Goal: Transaction & Acquisition: Purchase product/service

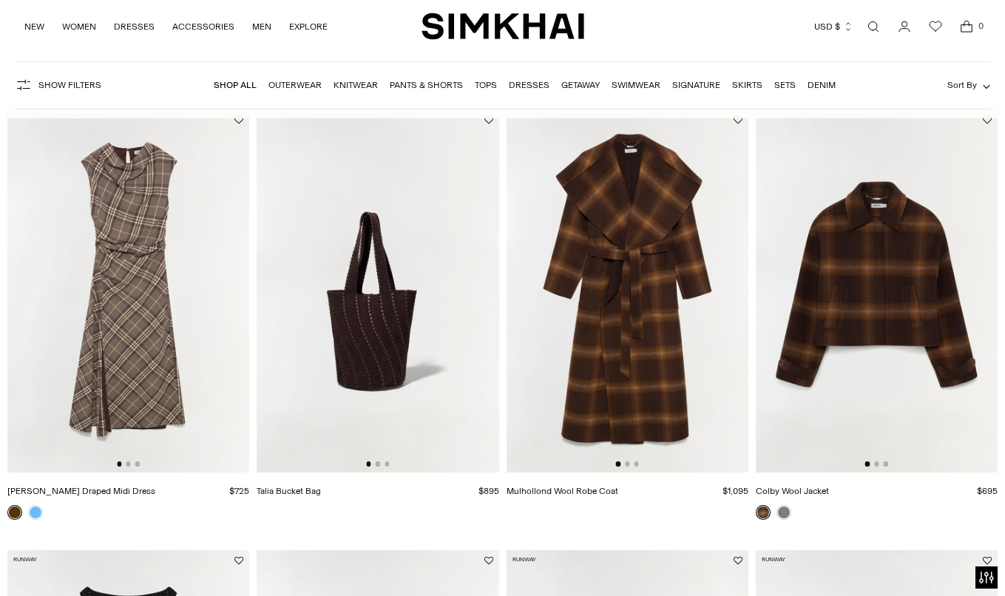
scroll to position [0, 1]
click at [36, 508] on link at bounding box center [35, 512] width 15 height 15
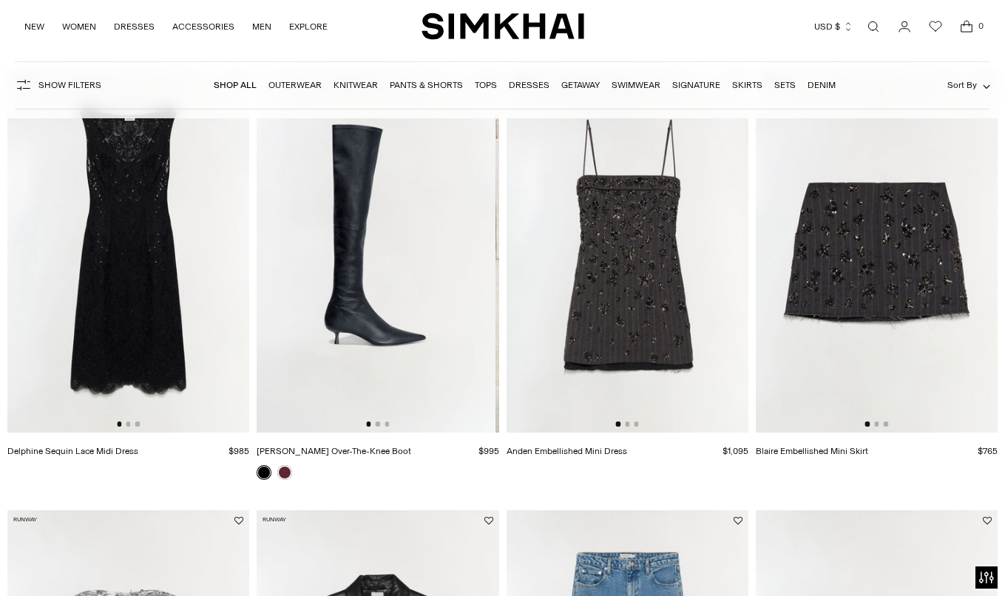
scroll to position [0, 0]
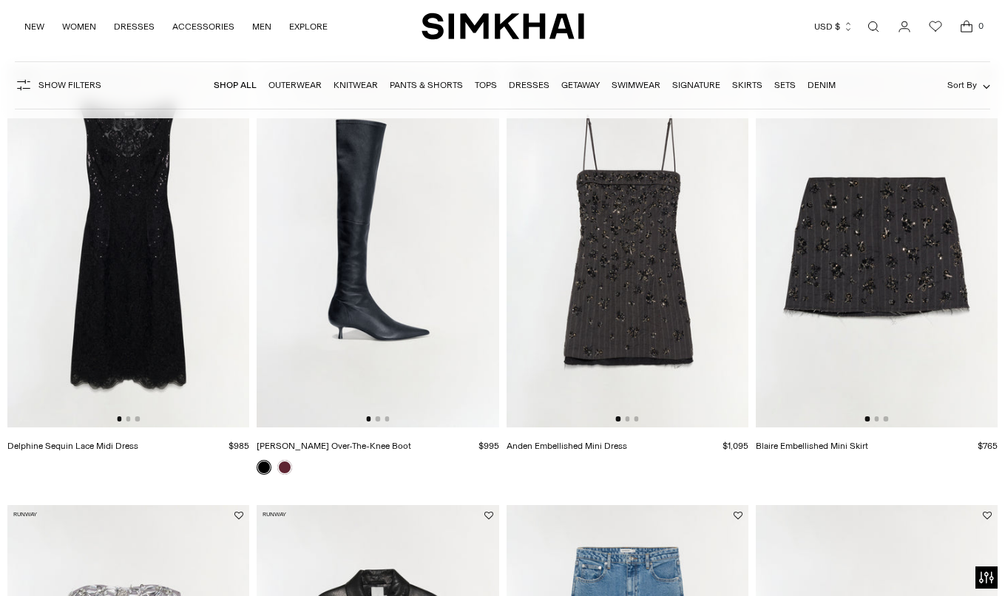
click at [287, 232] on img at bounding box center [378, 245] width 242 height 363
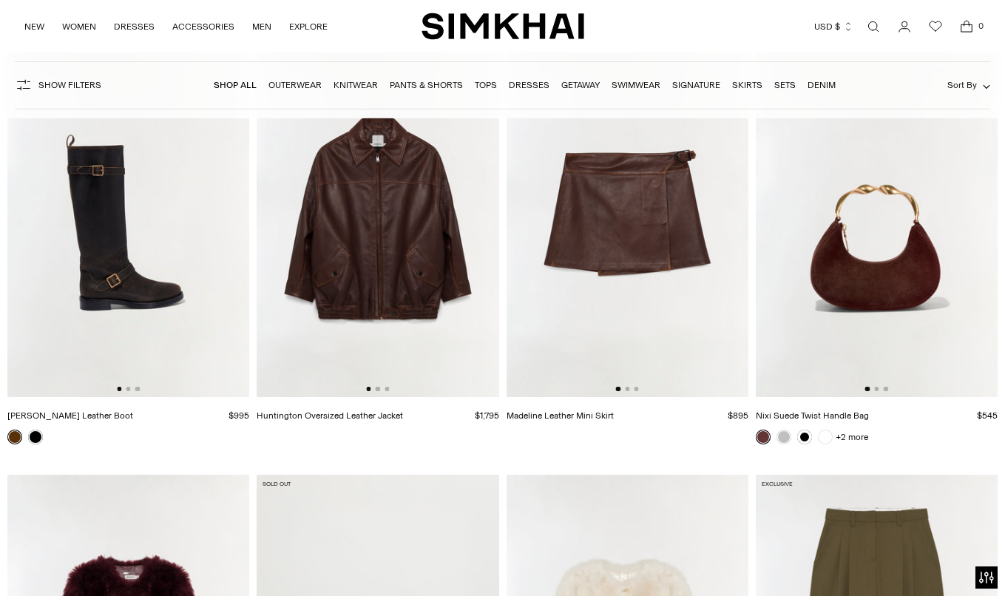
scroll to position [2815, 0]
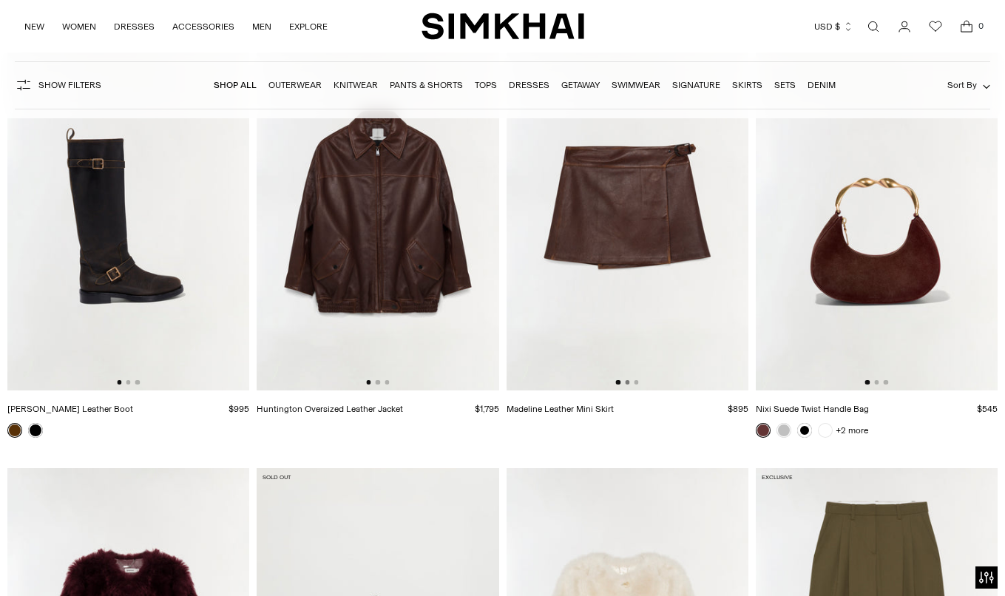
click at [629, 382] on button "Go to slide 2" at bounding box center [627, 382] width 4 height 4
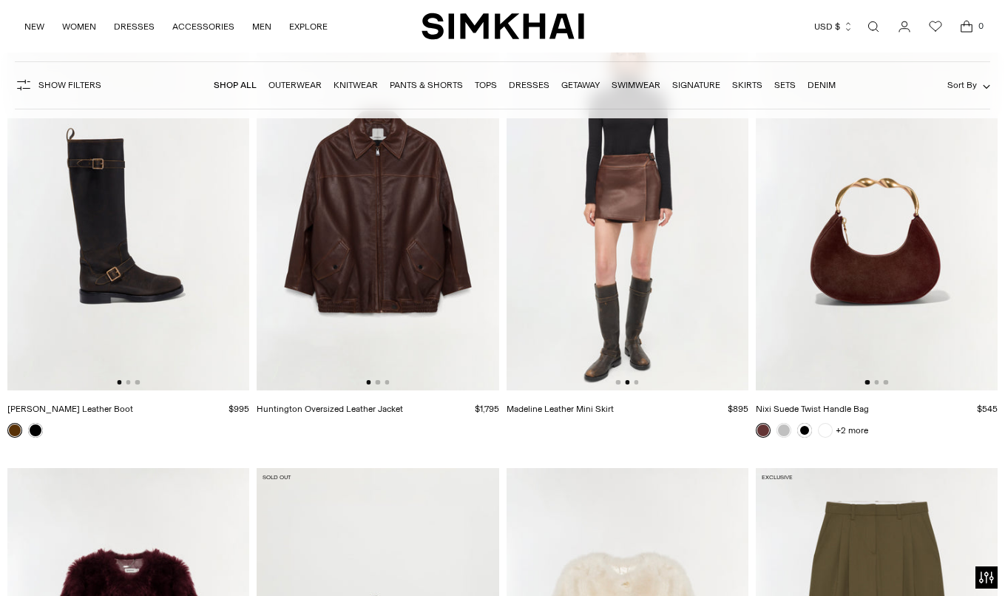
click at [641, 379] on img at bounding box center [627, 208] width 242 height 363
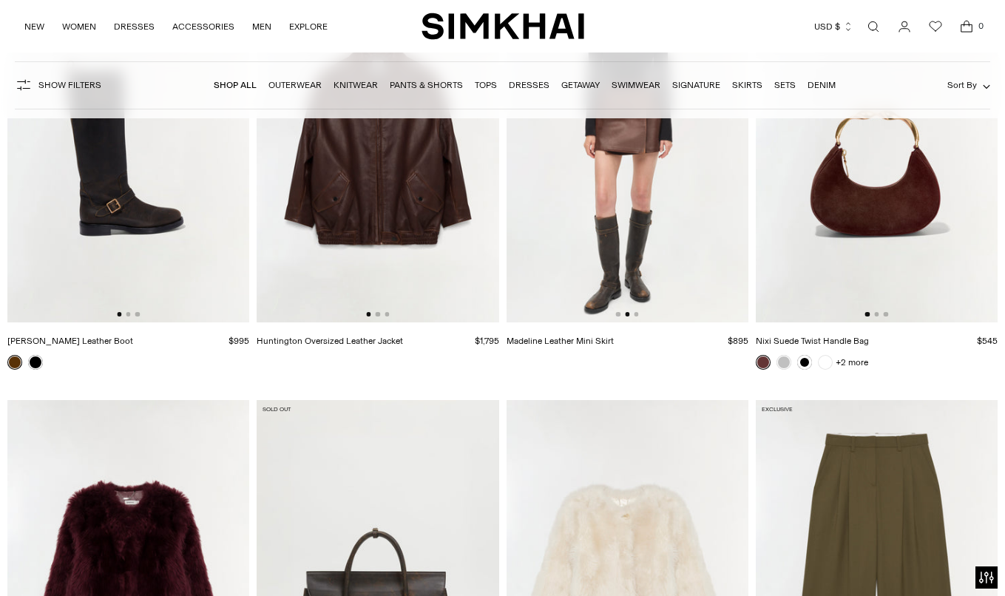
scroll to position [2895, 0]
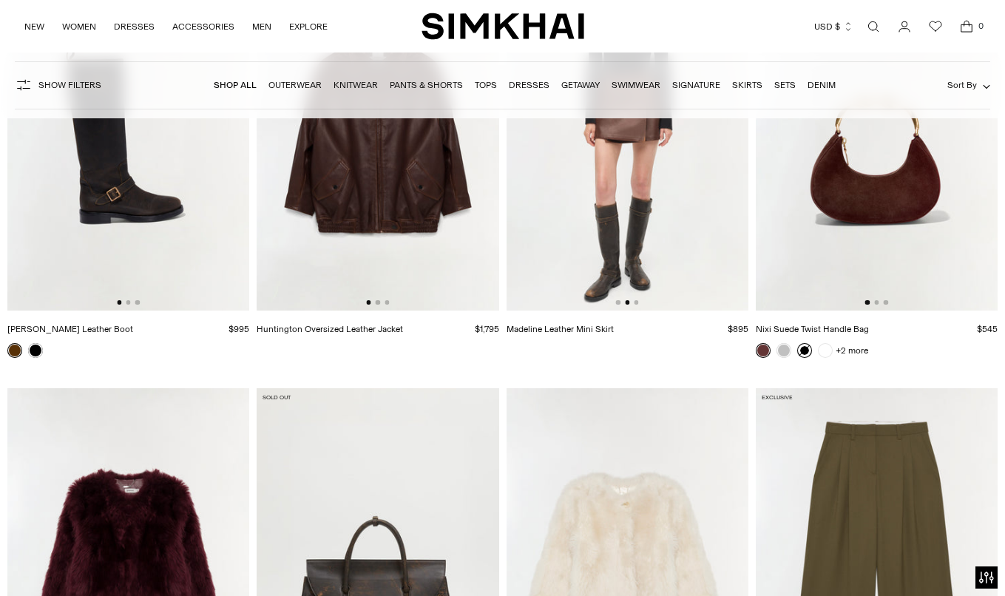
click at [805, 353] on link at bounding box center [804, 350] width 15 height 15
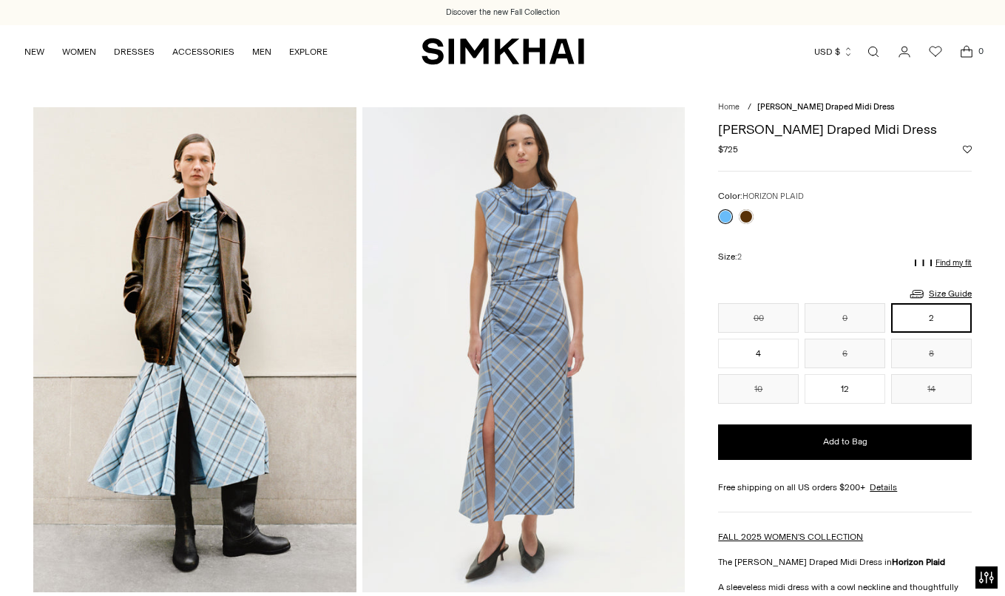
click at [756, 217] on div at bounding box center [735, 216] width 41 height 21
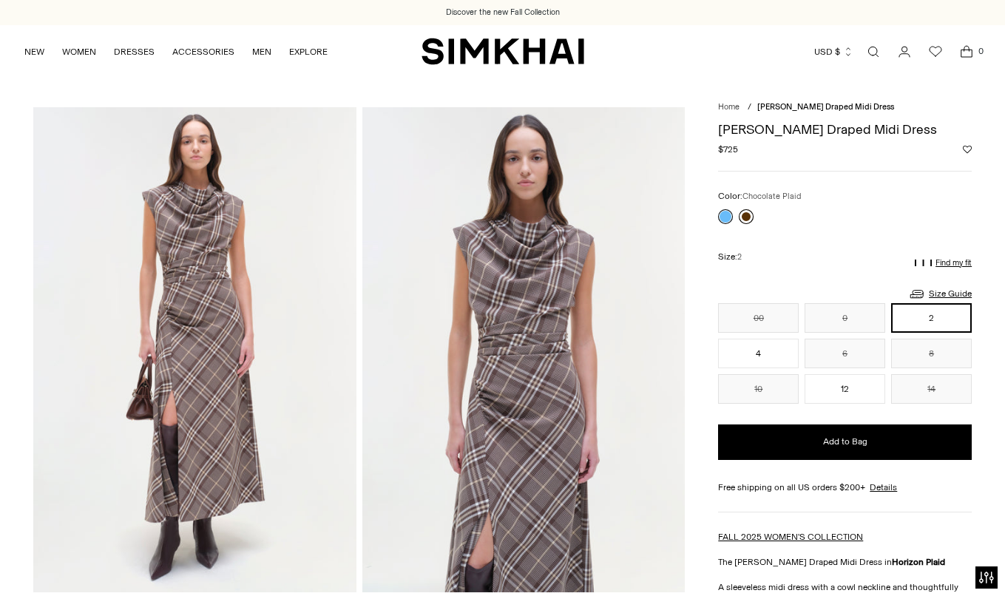
click at [749, 217] on link at bounding box center [746, 216] width 15 height 15
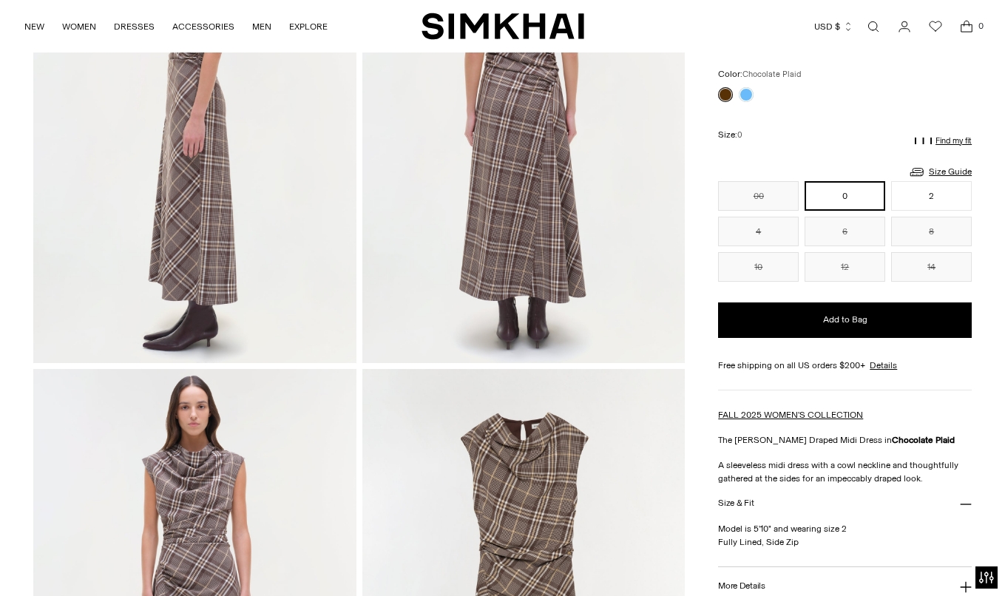
scroll to position [682, 0]
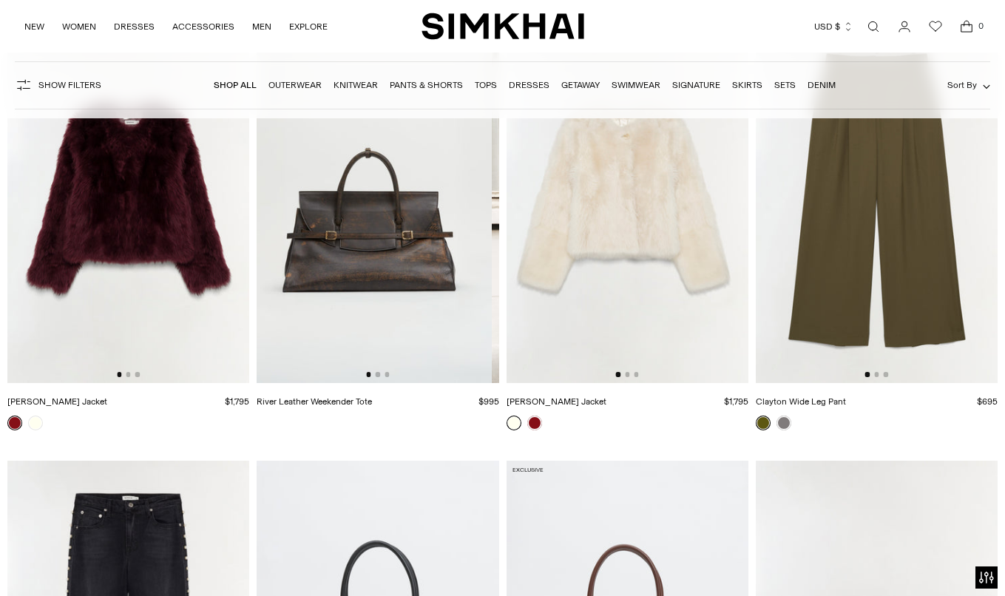
scroll to position [3225, 0]
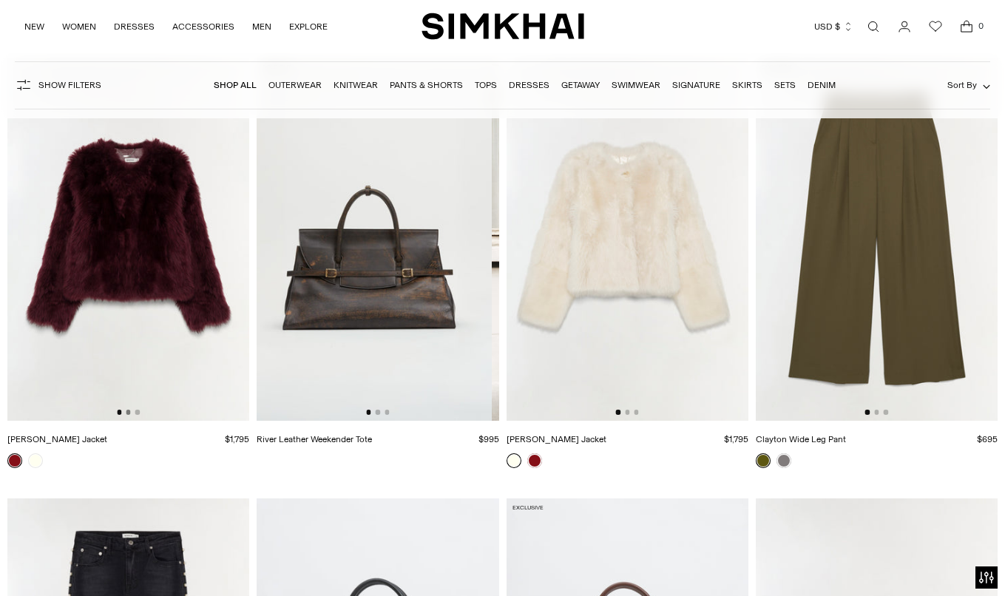
click at [127, 413] on button "Go to slide 2" at bounding box center [128, 412] width 4 height 4
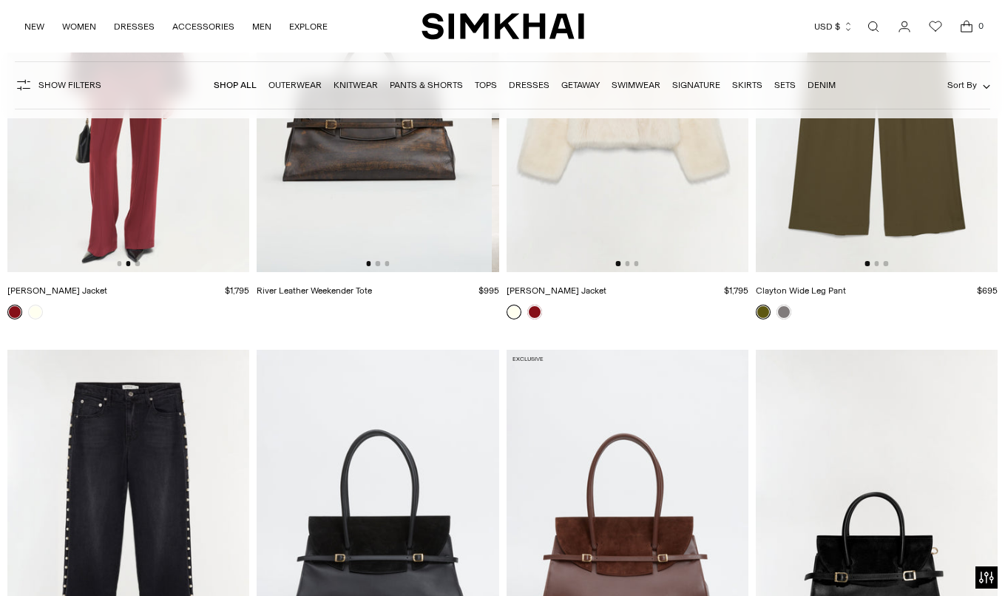
scroll to position [3604, 0]
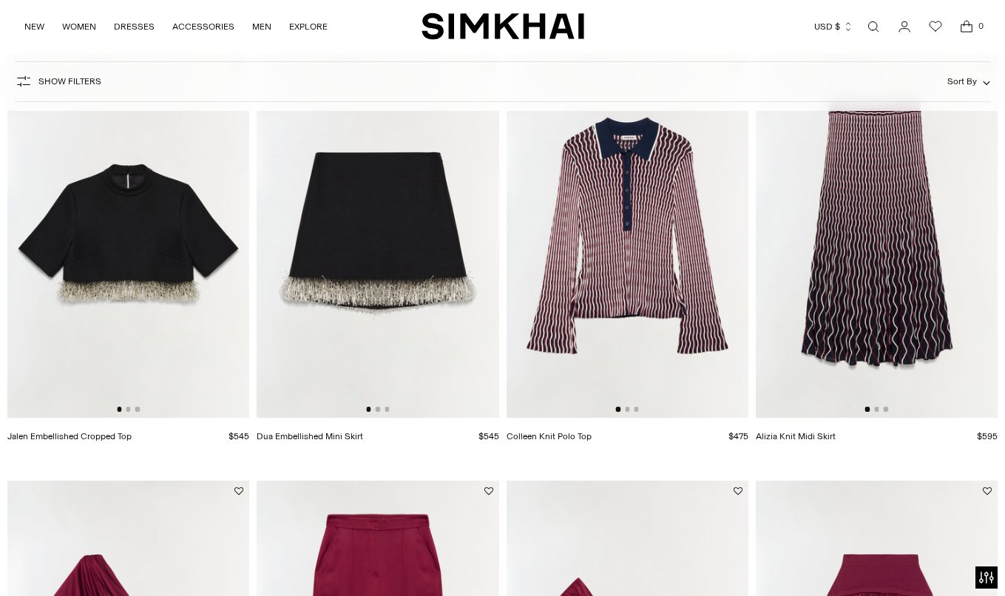
scroll to position [152, 0]
click at [628, 408] on button "Go to slide 2" at bounding box center [627, 409] width 4 height 4
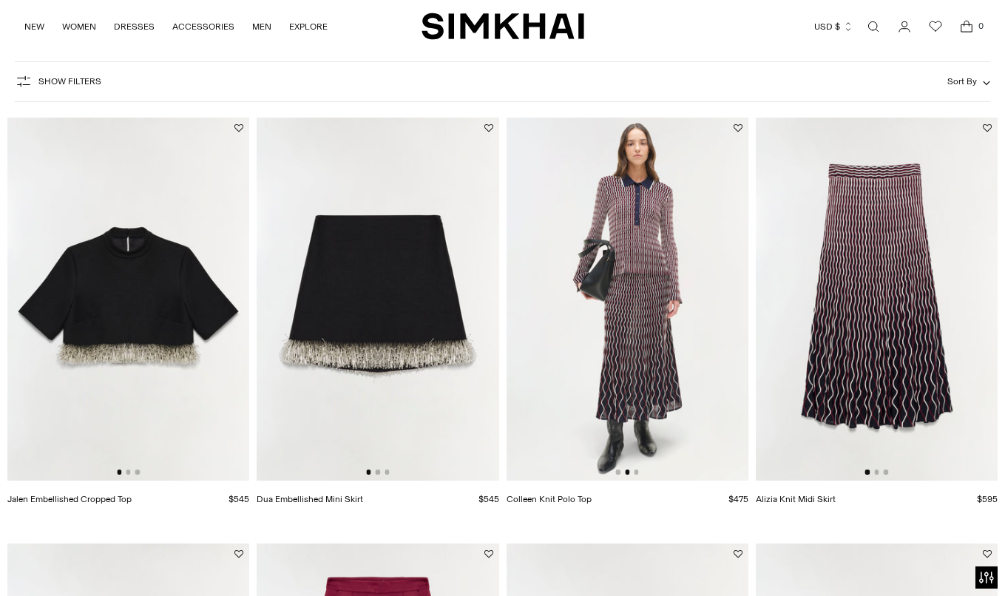
scroll to position [89, 0]
click at [637, 472] on button "Go to slide 3" at bounding box center [636, 471] width 4 height 4
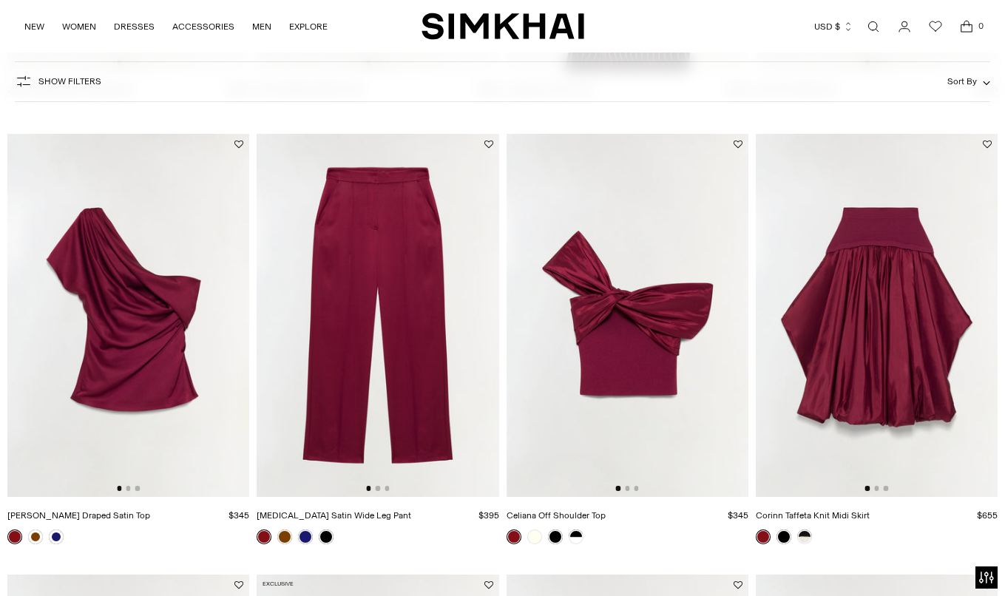
scroll to position [498, 0]
click at [880, 487] on div at bounding box center [876, 488] width 23 height 4
click at [876, 488] on button "Go to slide 2" at bounding box center [876, 488] width 4 height 4
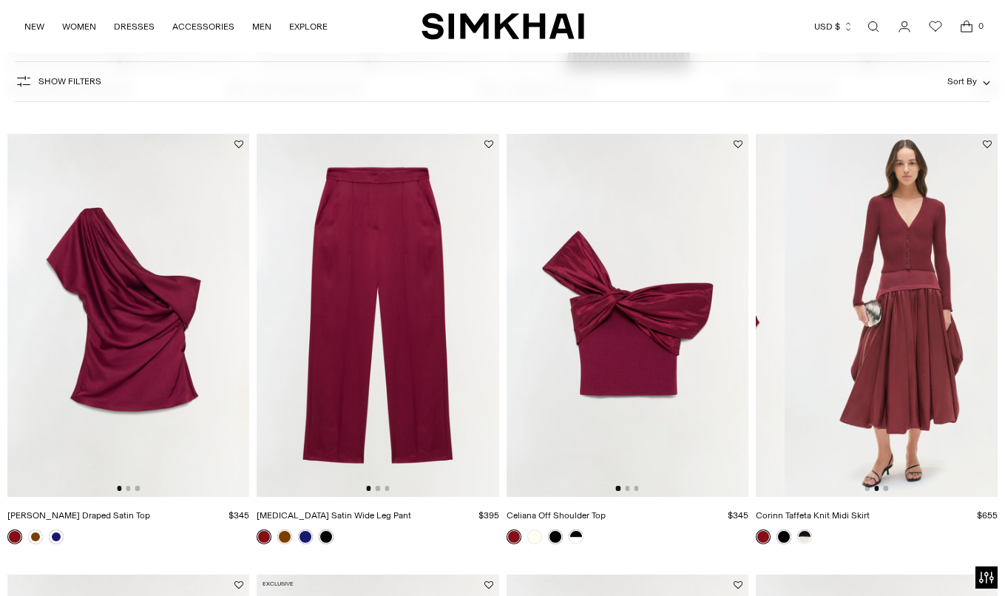
scroll to position [0, 242]
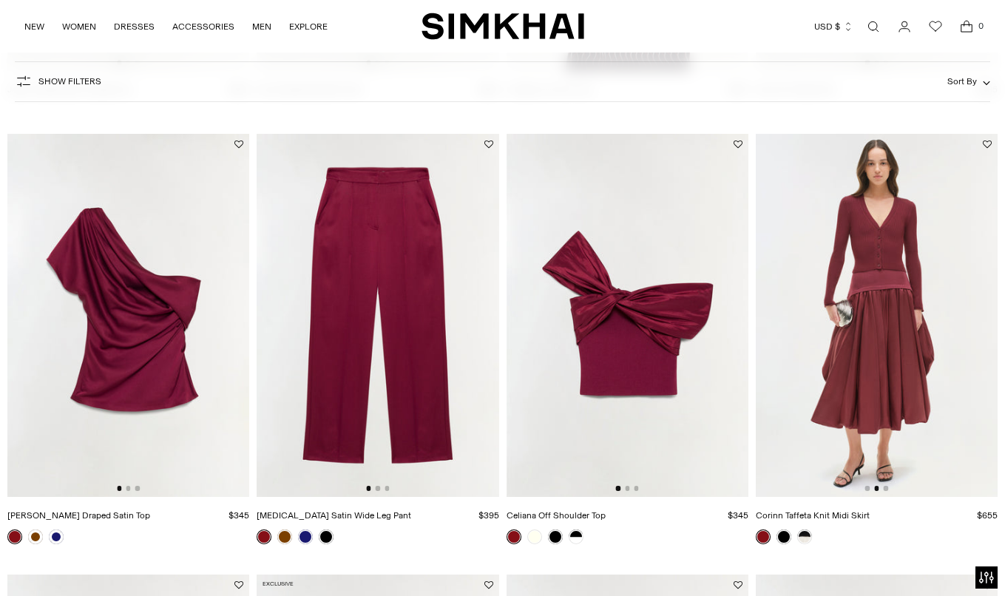
click at [884, 485] on img at bounding box center [877, 315] width 242 height 363
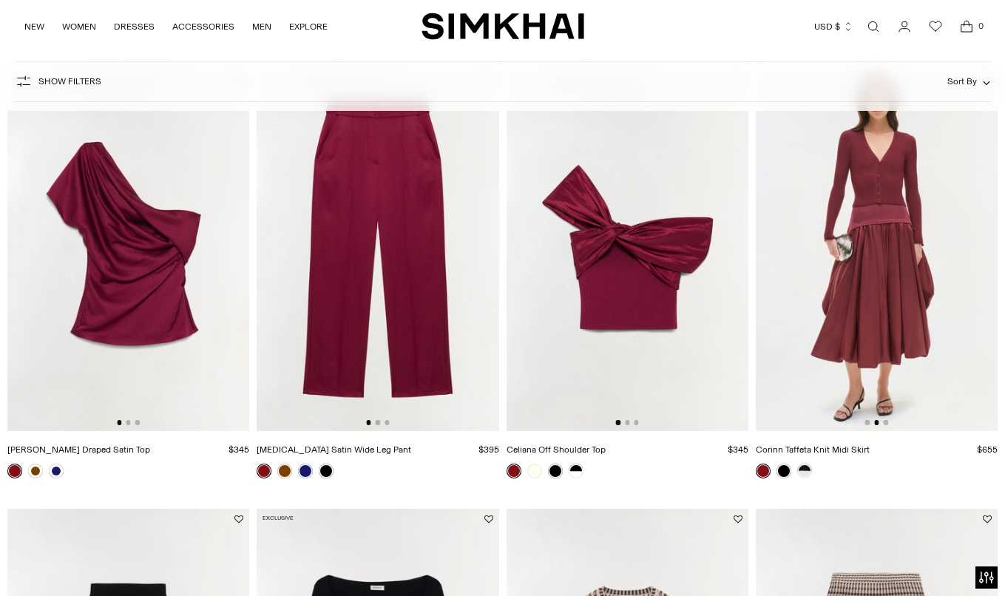
scroll to position [565, 0]
click at [556, 469] on link at bounding box center [555, 470] width 15 height 15
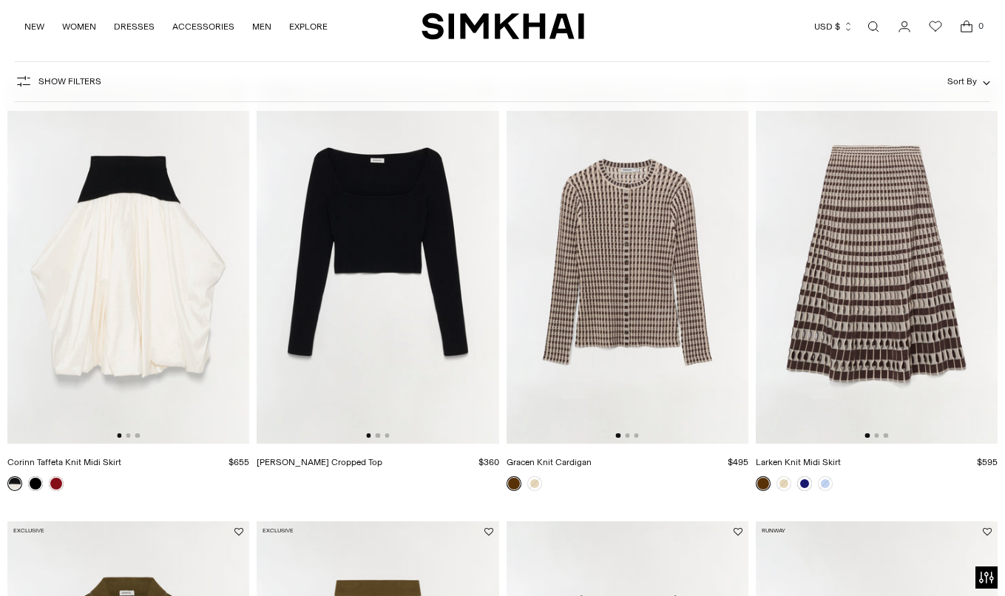
scroll to position [0, 1]
click at [130, 436] on button "Go to slide 2" at bounding box center [128, 435] width 4 height 4
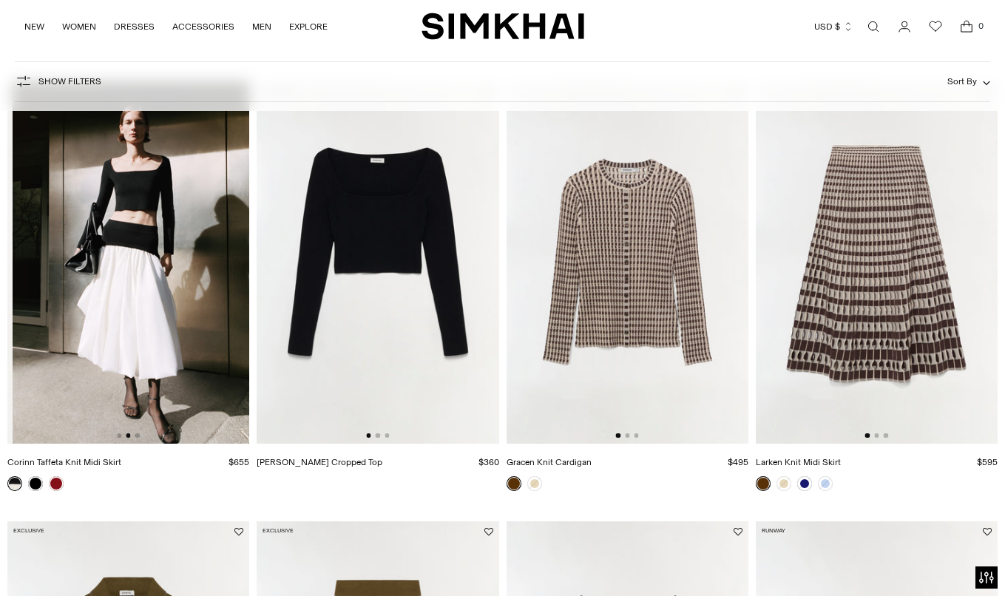
scroll to position [0, 242]
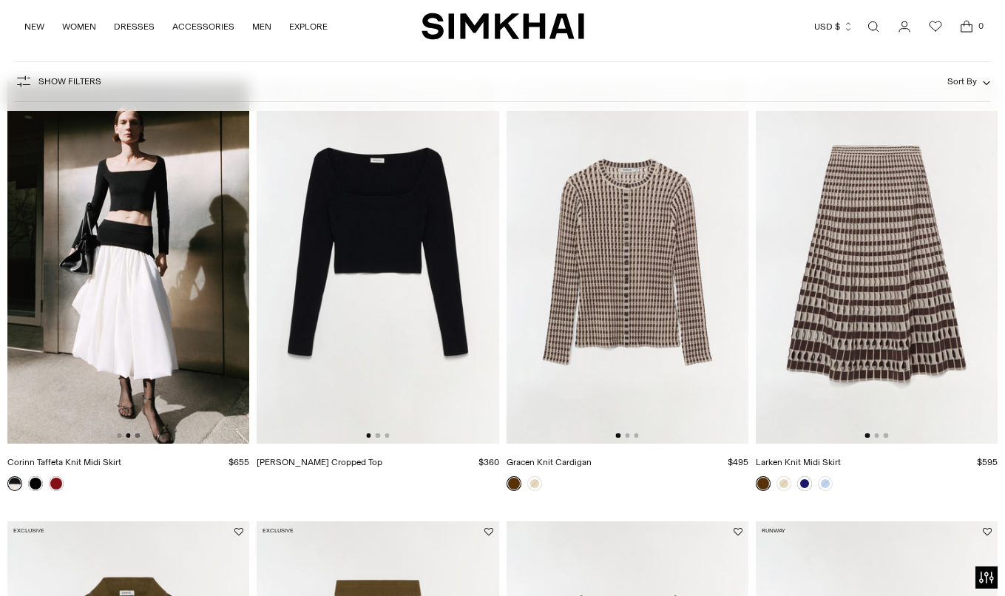
click at [138, 435] on button "Go to slide 3" at bounding box center [137, 435] width 4 height 4
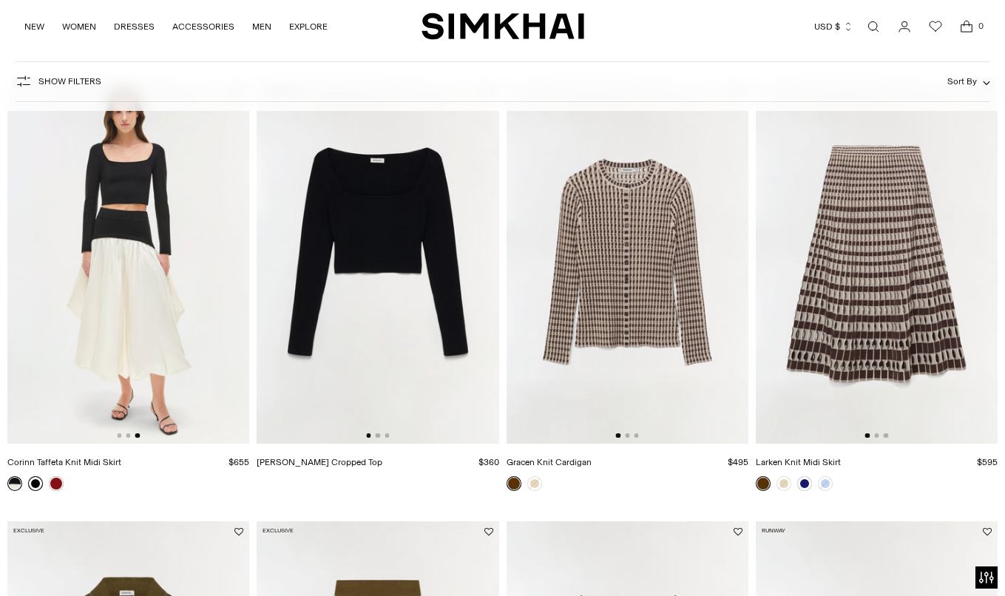
click at [38, 484] on link at bounding box center [35, 483] width 15 height 15
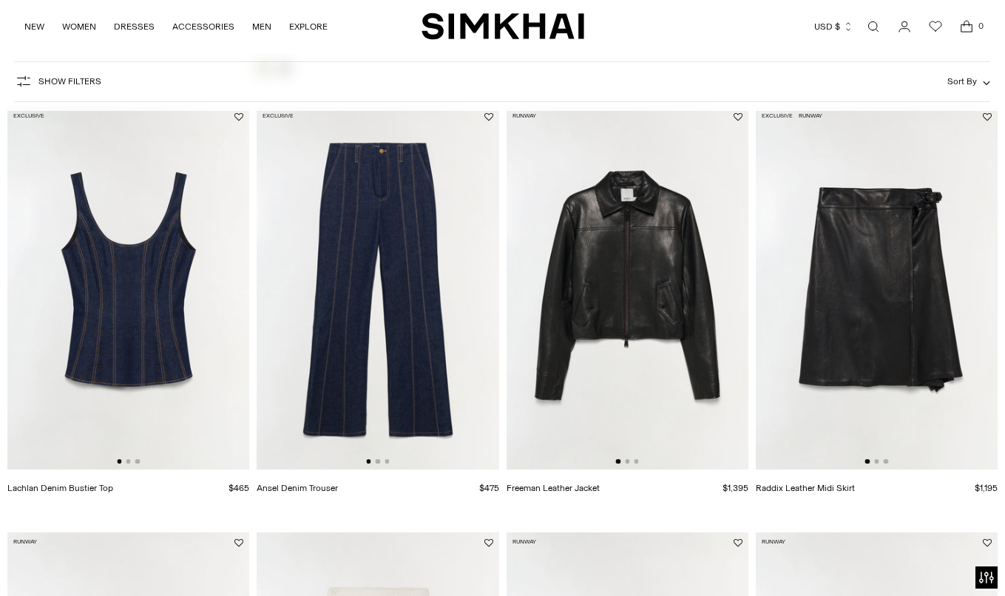
scroll to position [1845, 0]
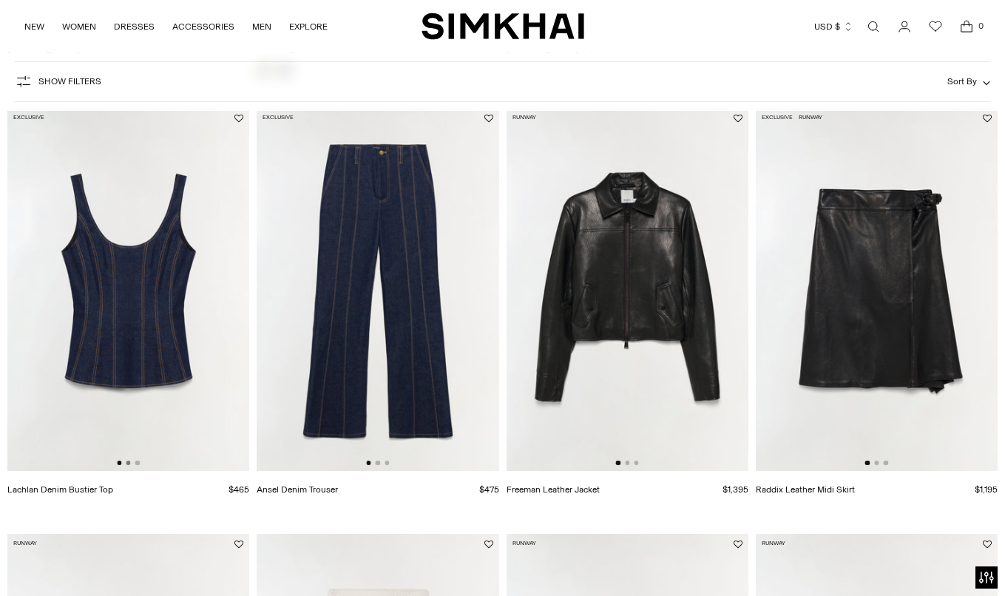
click at [126, 464] on button "Go to slide 2" at bounding box center [128, 463] width 4 height 4
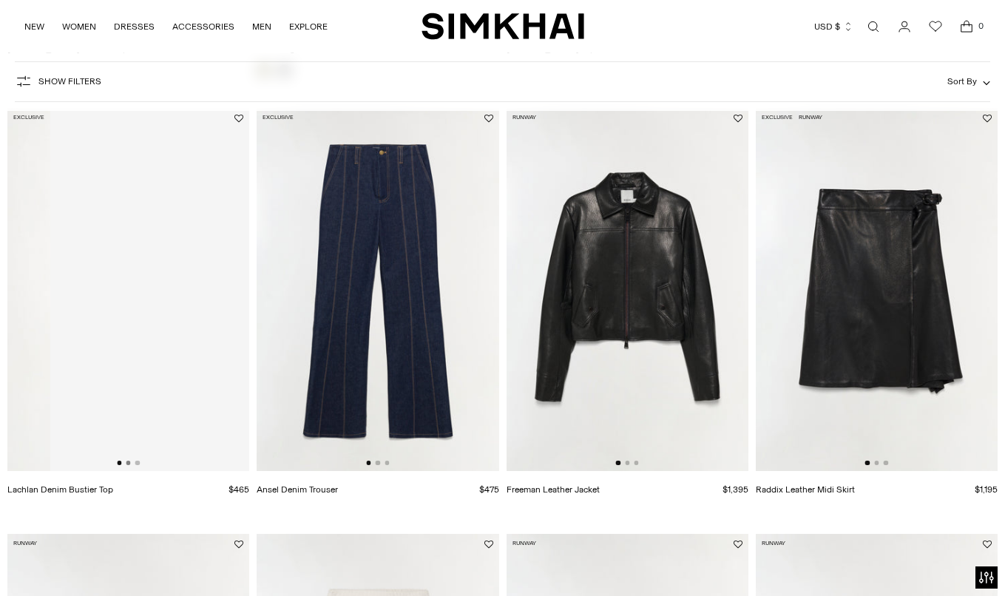
scroll to position [0, 242]
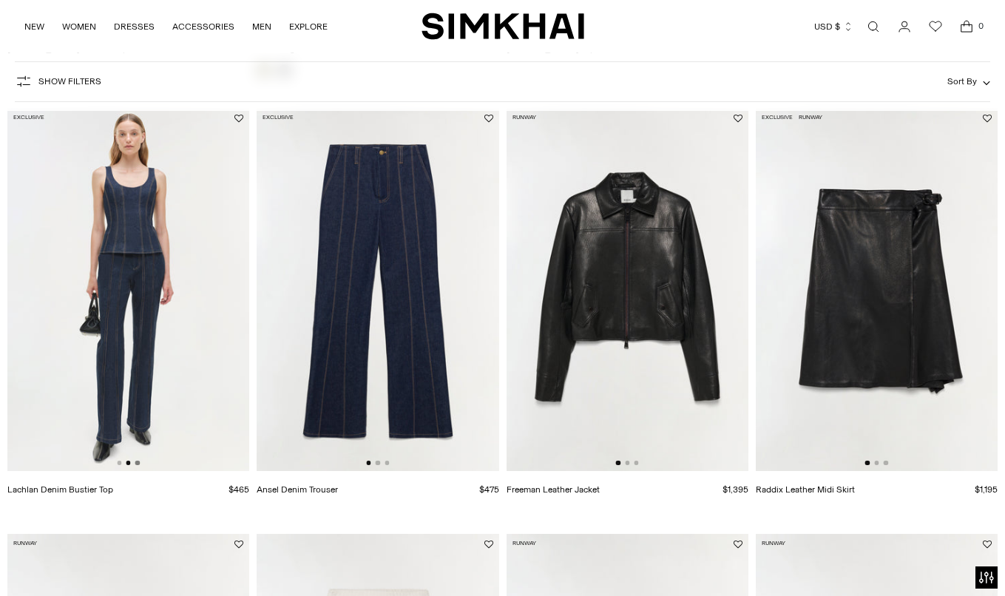
click at [138, 464] on button "Go to slide 3" at bounding box center [137, 463] width 4 height 4
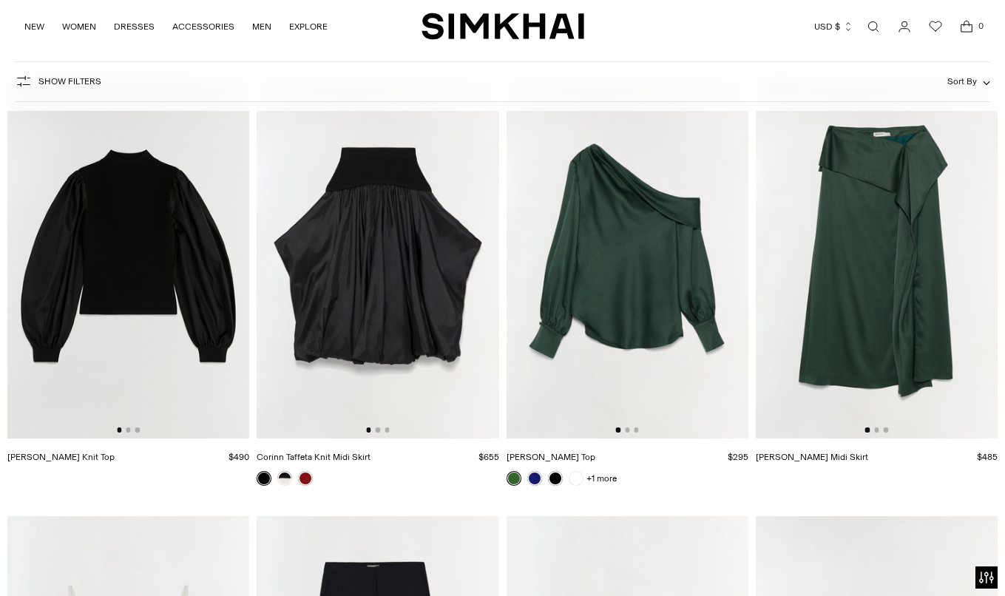
scroll to position [3187, 0]
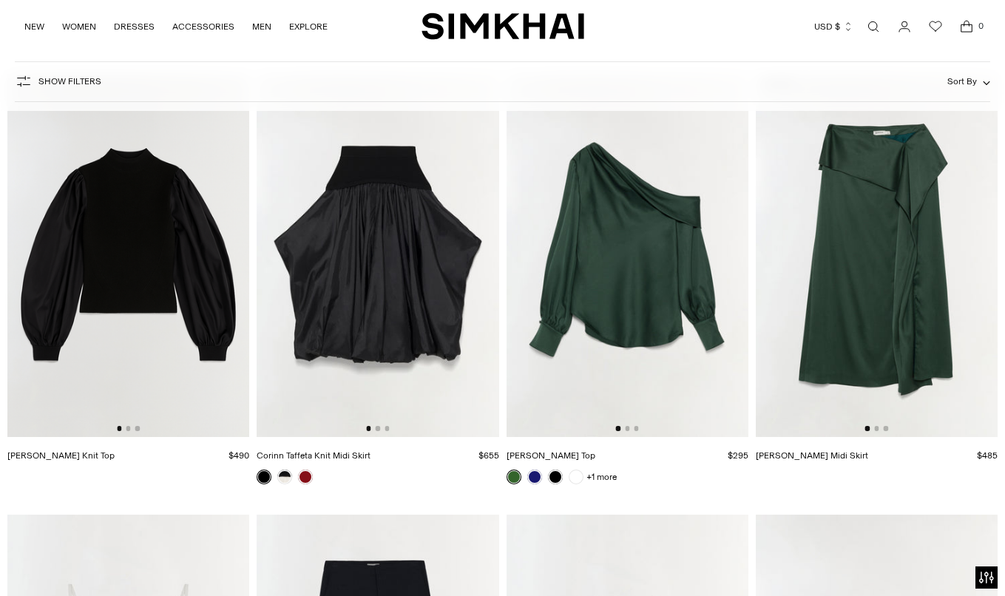
click at [623, 305] on img at bounding box center [627, 255] width 242 height 363
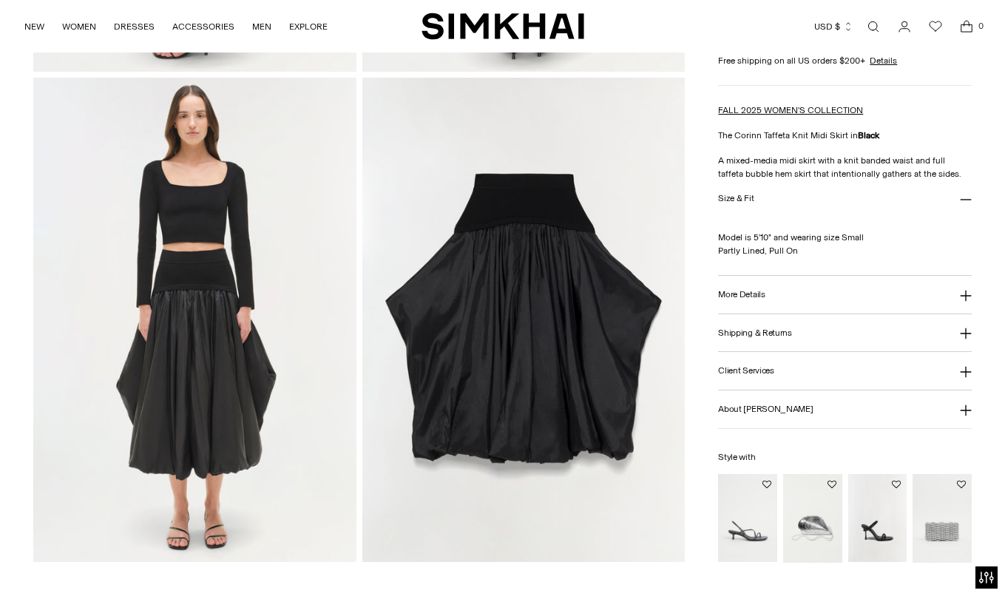
scroll to position [1011, 0]
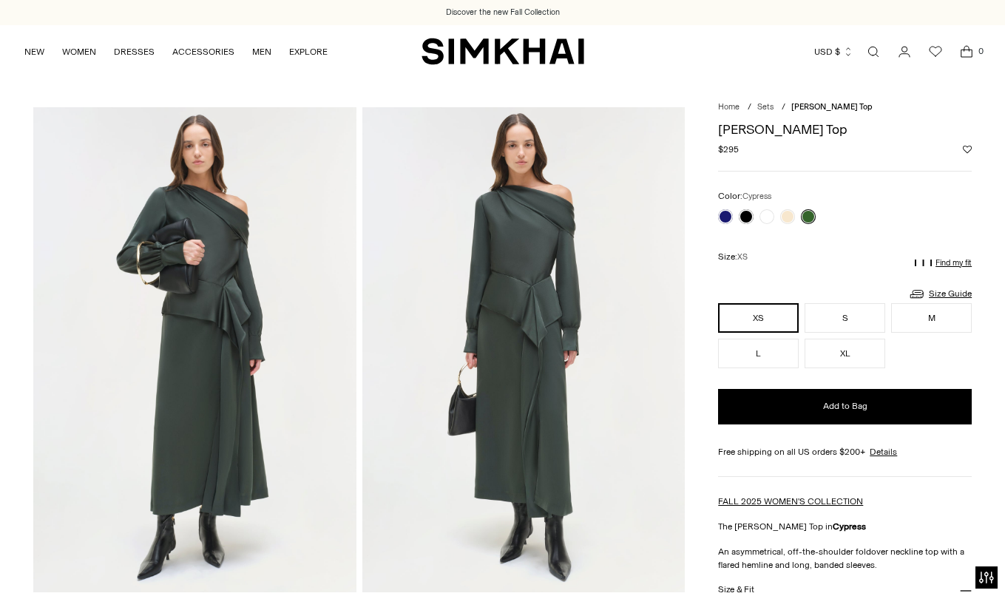
click at [803, 218] on link at bounding box center [808, 216] width 15 height 15
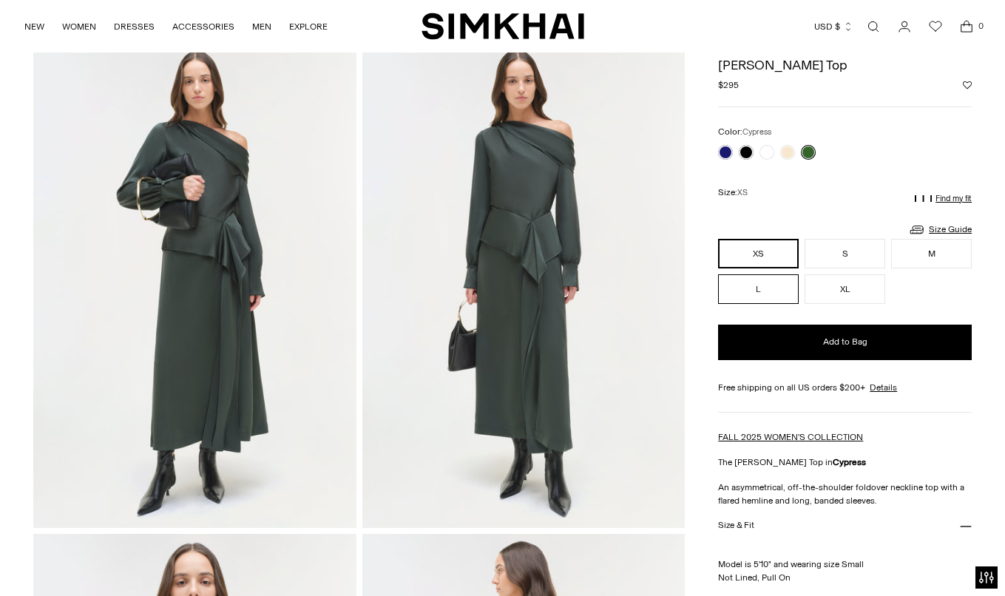
click at [737, 290] on button "L" at bounding box center [758, 289] width 81 height 30
click at [950, 197] on p "Find my fit" at bounding box center [953, 198] width 36 height 9
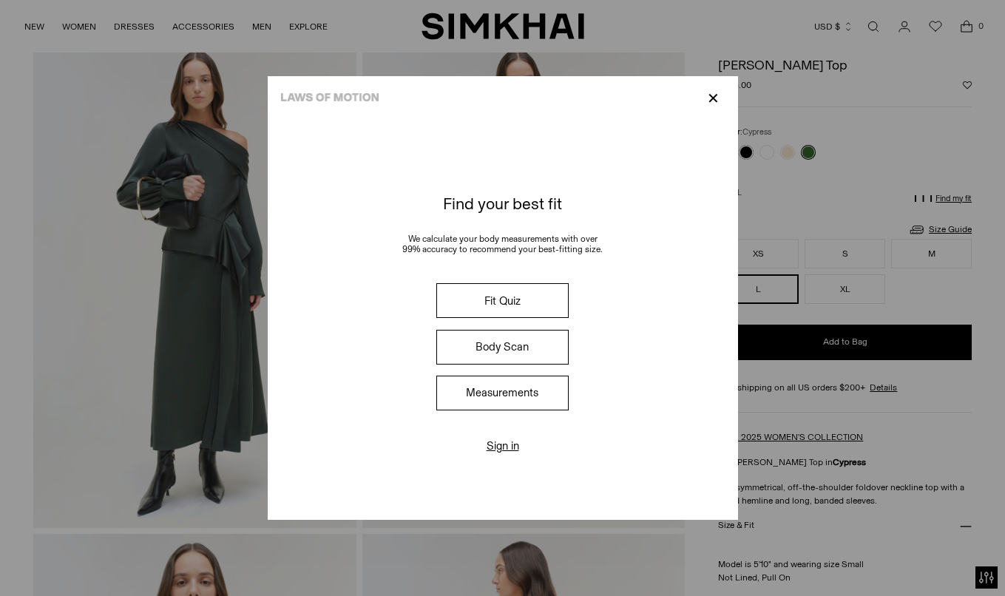
click at [710, 91] on p "✕" at bounding box center [713, 98] width 20 height 25
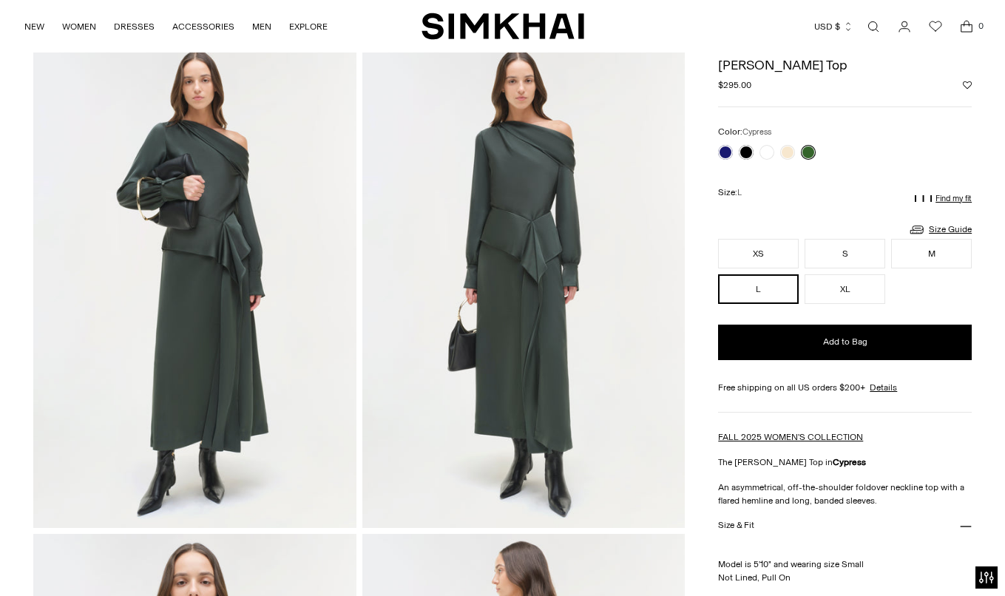
click at [947, 197] on p "Find my fit" at bounding box center [953, 198] width 36 height 9
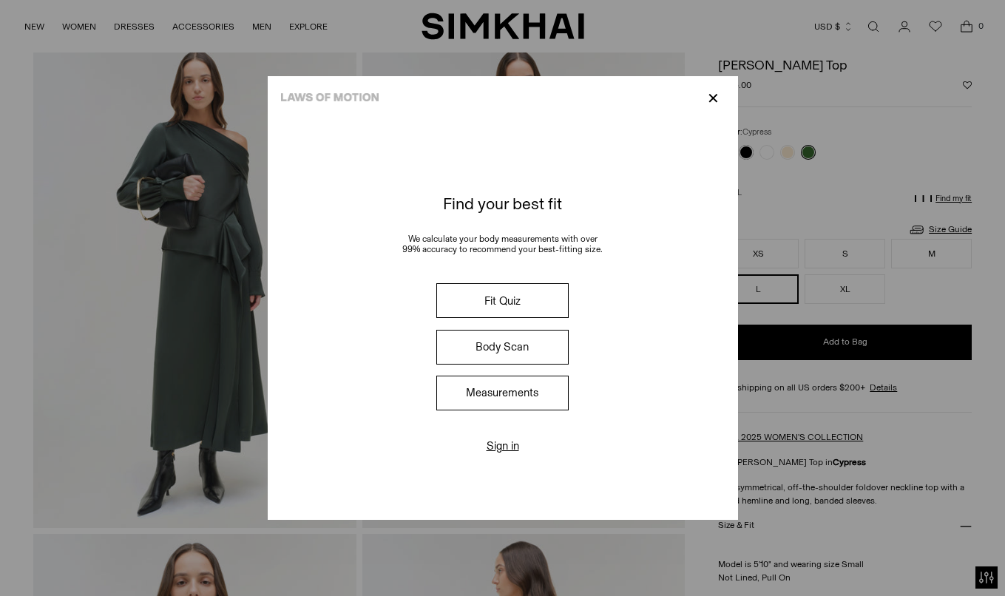
click at [515, 342] on button "Body Scan" at bounding box center [502, 347] width 132 height 35
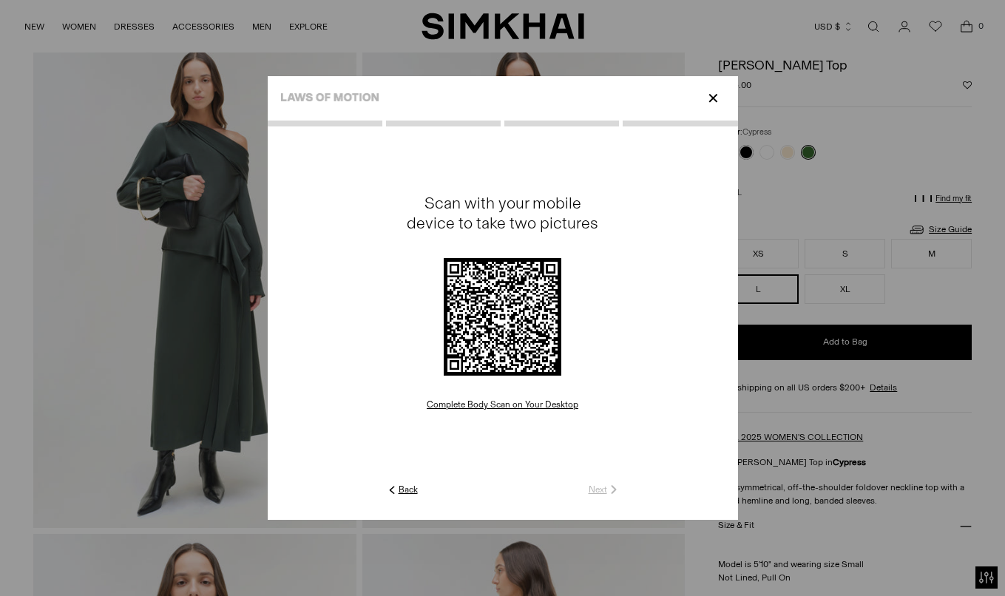
click at [715, 100] on p "✕" at bounding box center [713, 98] width 20 height 25
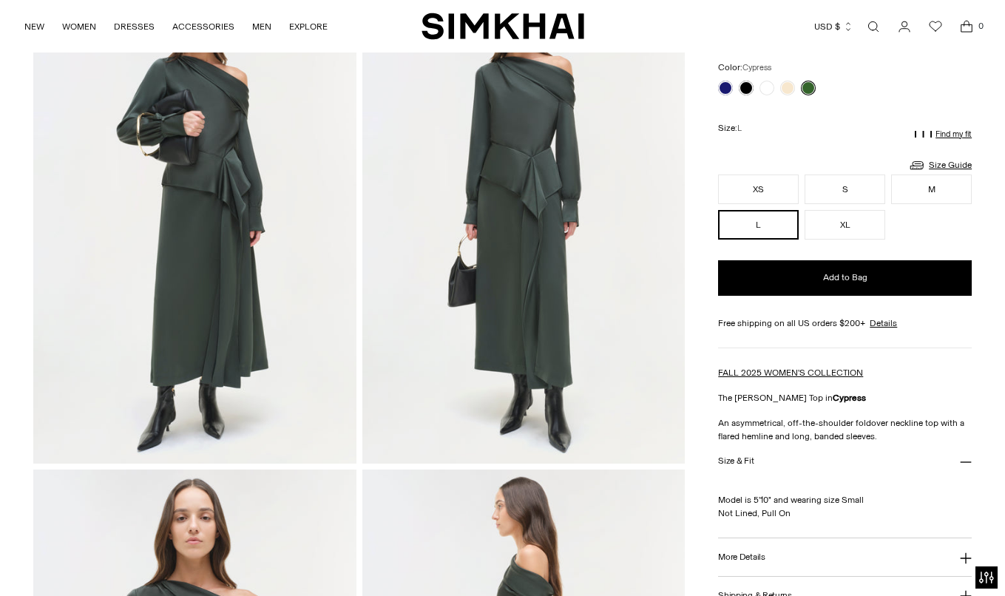
scroll to position [129, 0]
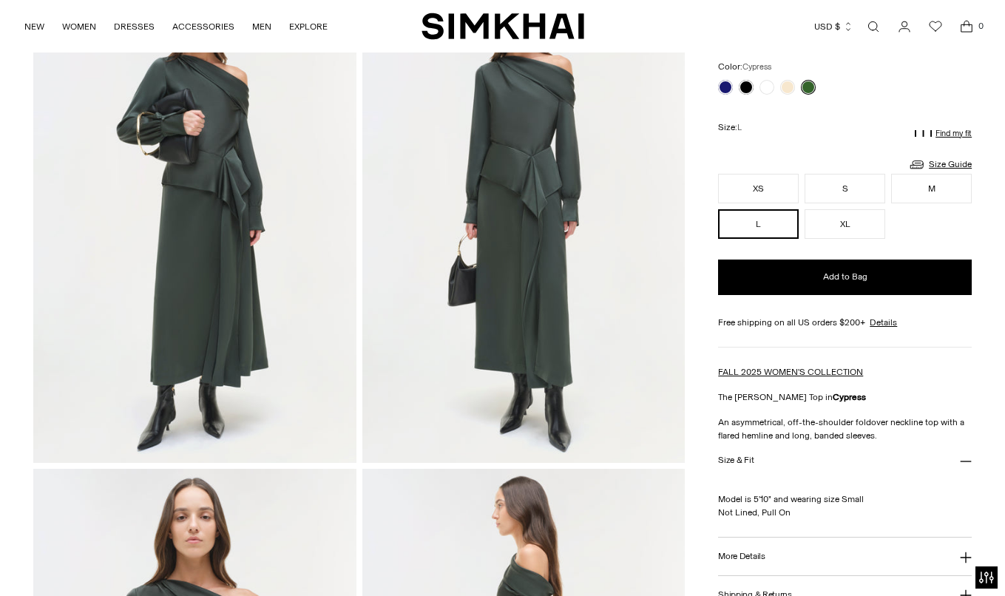
click at [739, 461] on h3 "Size & Fit" at bounding box center [735, 460] width 35 height 10
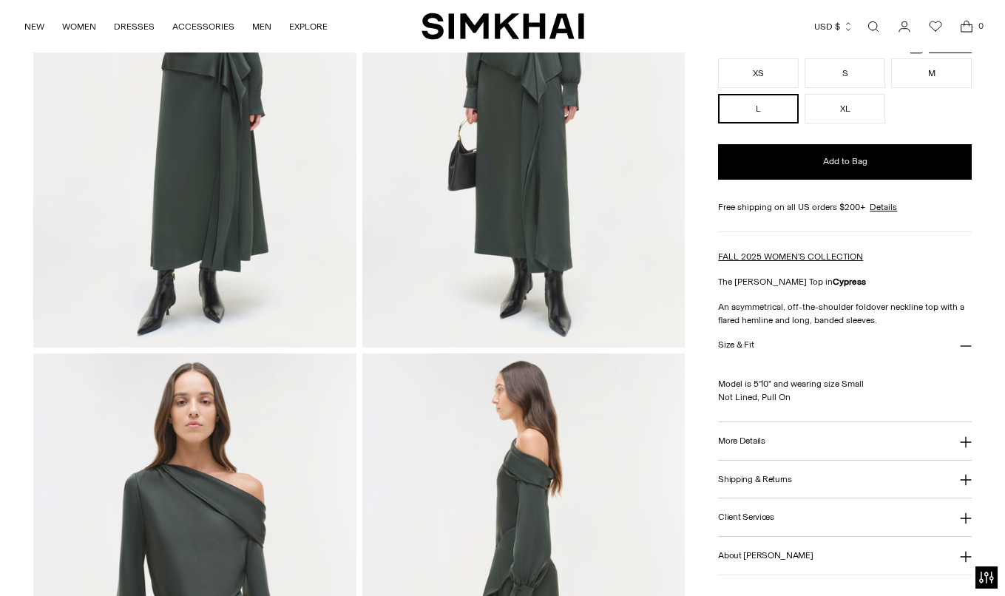
scroll to position [245, 0]
click at [850, 430] on button "More Details" at bounding box center [845, 441] width 254 height 38
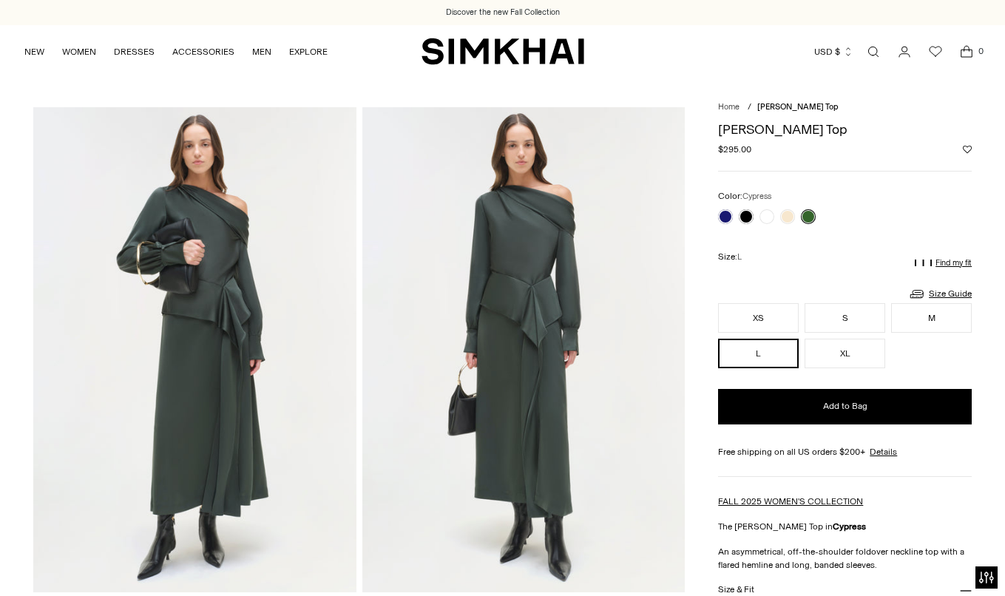
scroll to position [0, 0]
click at [943, 291] on link "Size Guide" at bounding box center [940, 294] width 64 height 18
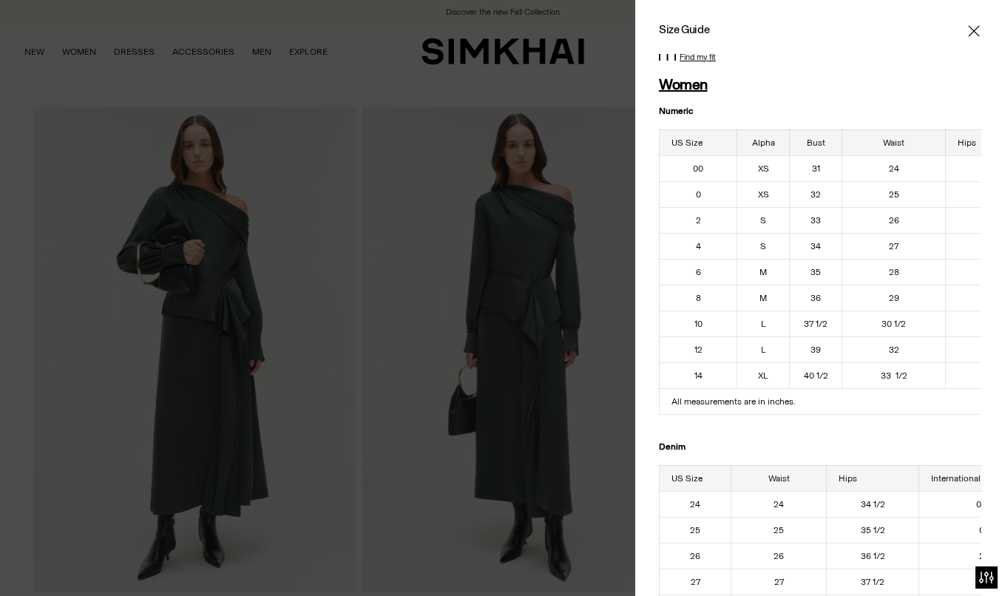
click at [971, 33] on icon "Close" at bounding box center [973, 30] width 11 height 11
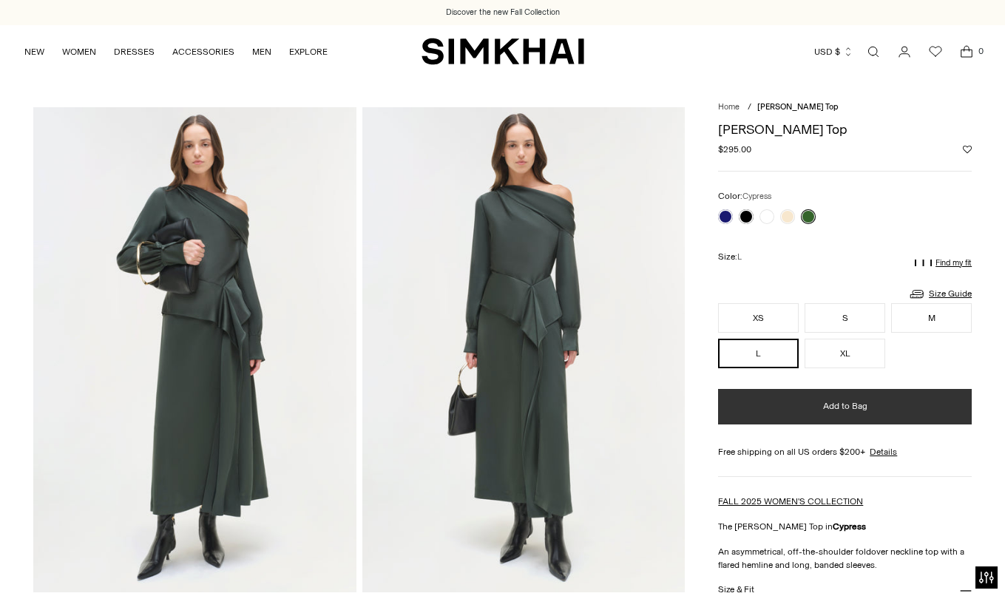
click at [857, 404] on span "Add to Bag" at bounding box center [845, 406] width 44 height 13
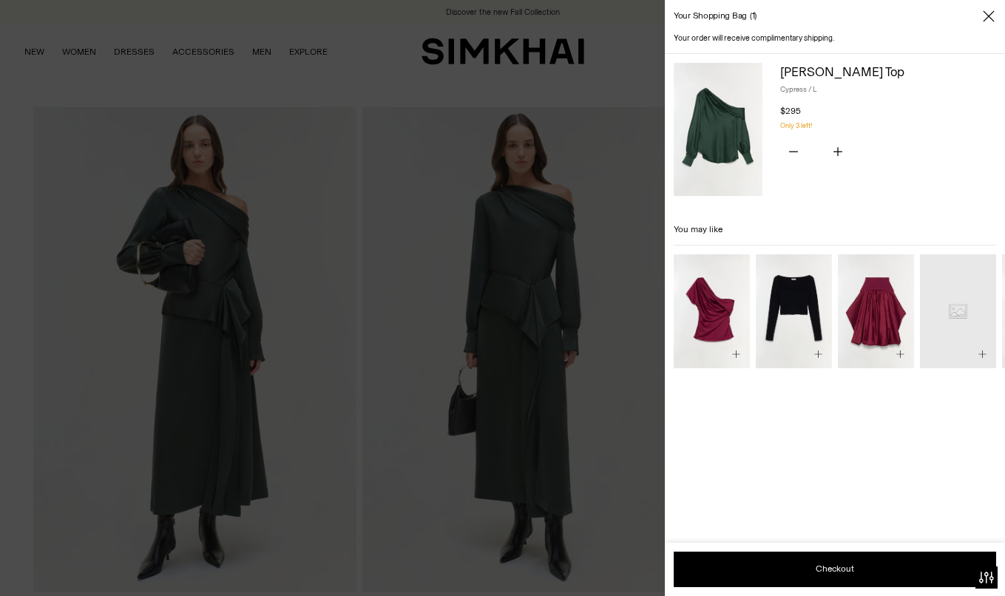
click at [986, 14] on icon "Close" at bounding box center [989, 16] width 12 height 15
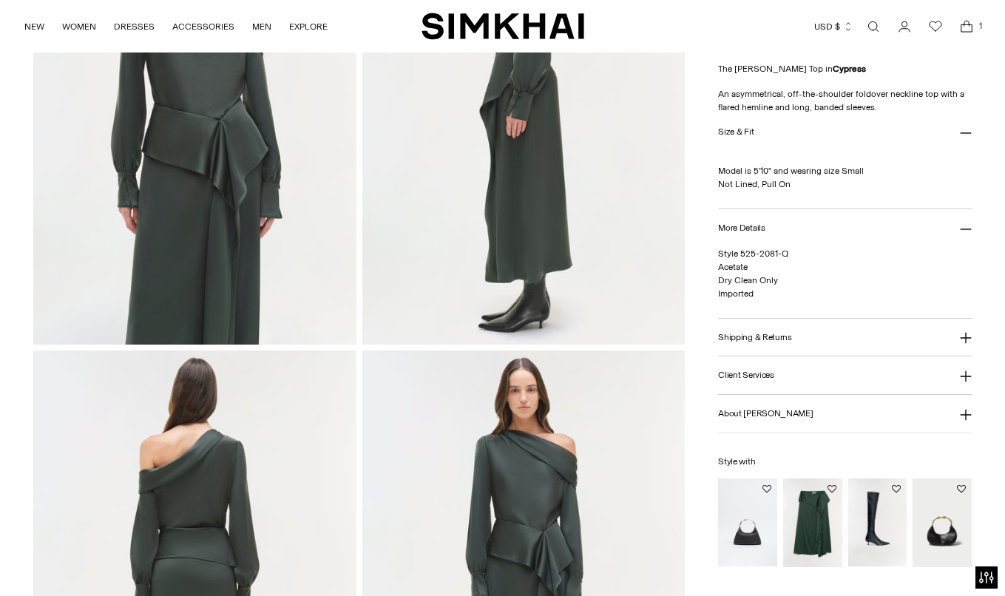
scroll to position [736, 0]
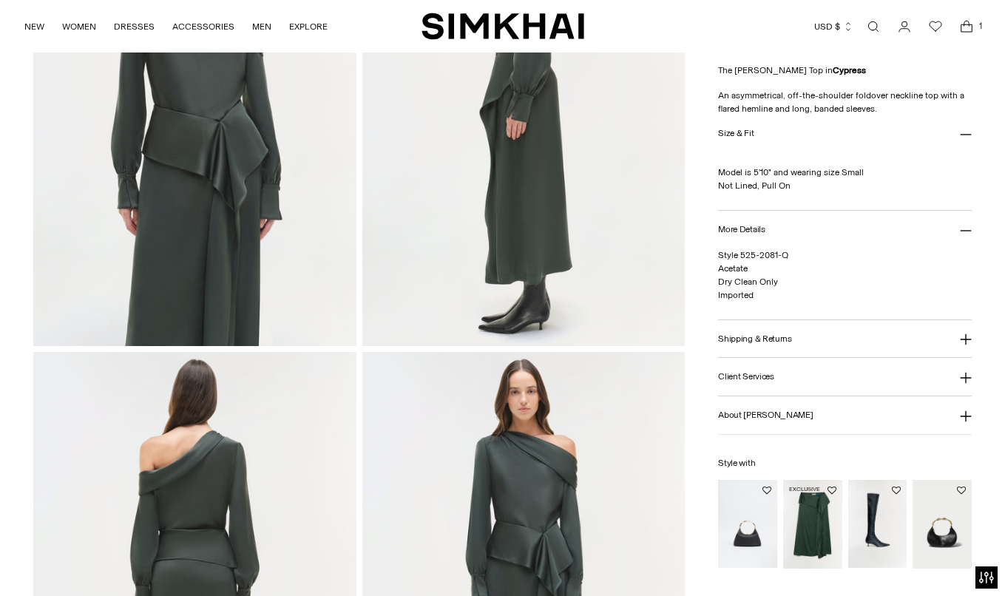
click at [0, 0] on img "Maria Satin Midi Skirt" at bounding box center [0, 0] width 0 height 0
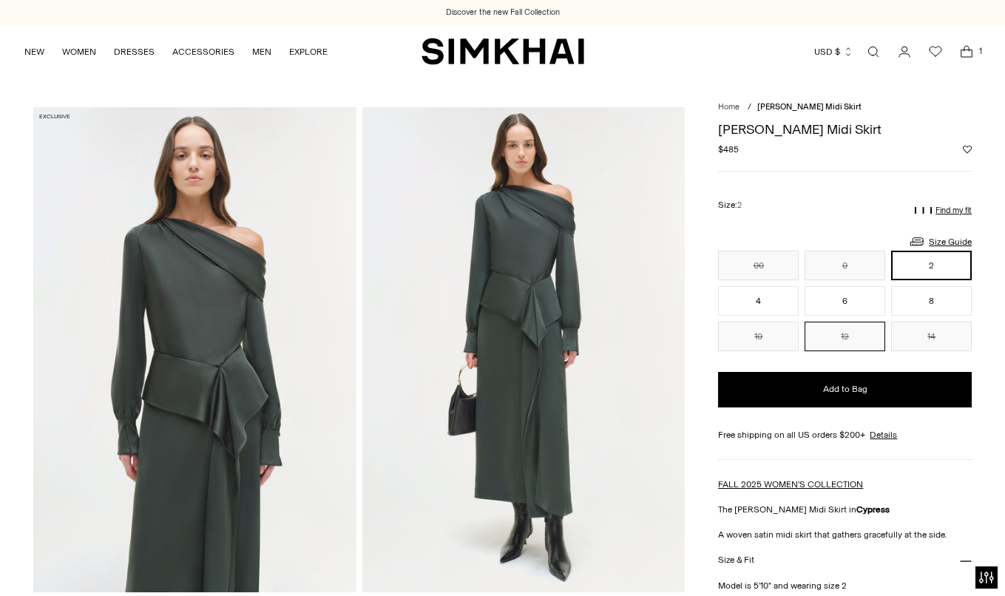
click at [817, 331] on button "12" at bounding box center [844, 337] width 81 height 30
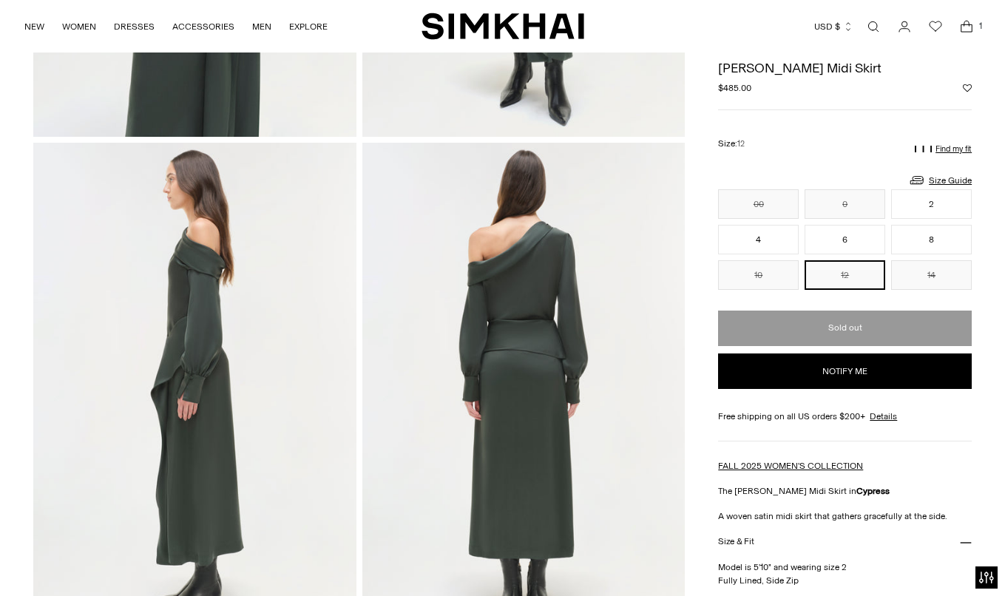
scroll to position [415, 0]
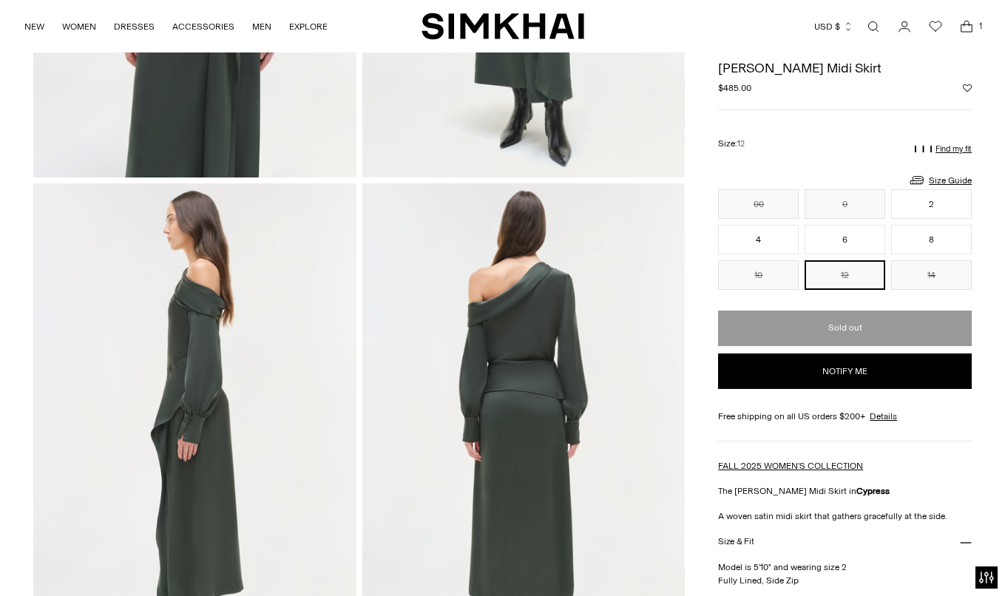
click at [784, 68] on h1 "[PERSON_NAME] Midi Skirt" at bounding box center [845, 67] width 254 height 13
drag, startPoint x: 852, startPoint y: 66, endPoint x: 710, endPoint y: 64, distance: 142.0
click at [710, 64] on div "Home / [PERSON_NAME] Midi Skirt [PERSON_NAME] Midi Skirt Regular price $485.00 …" at bounding box center [502, 424] width 938 height 1465
copy h1 "[PERSON_NAME] Midi Skirt"
click at [875, 29] on icon "Open search modal" at bounding box center [873, 27] width 16 height 12
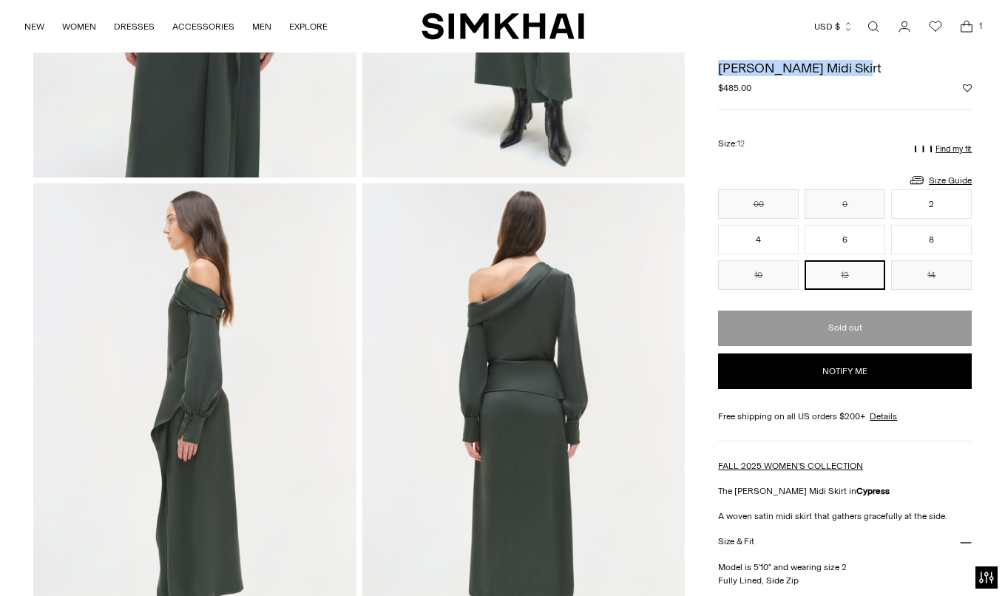
scroll to position [0, 0]
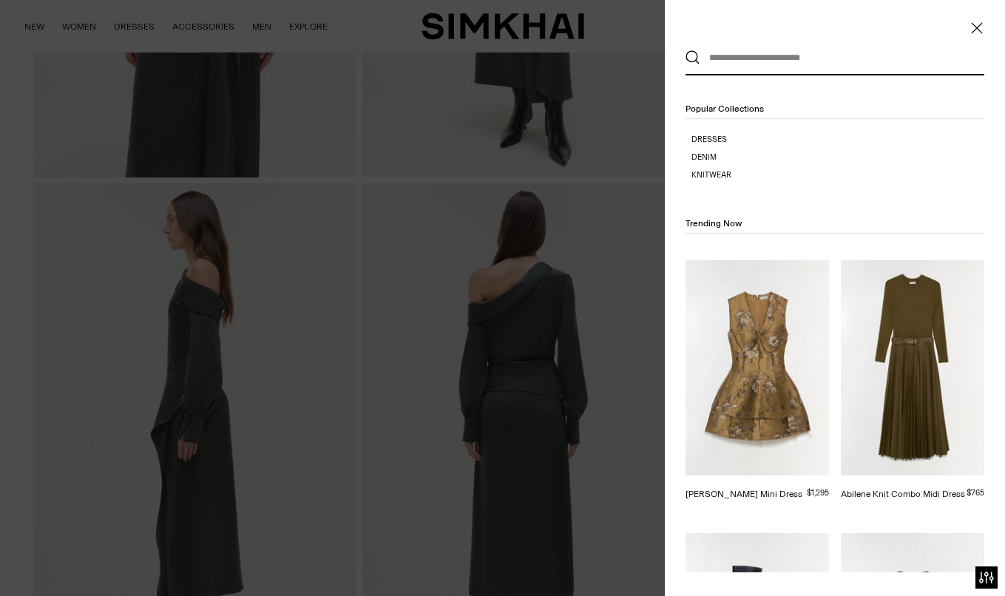
paste input "**********"
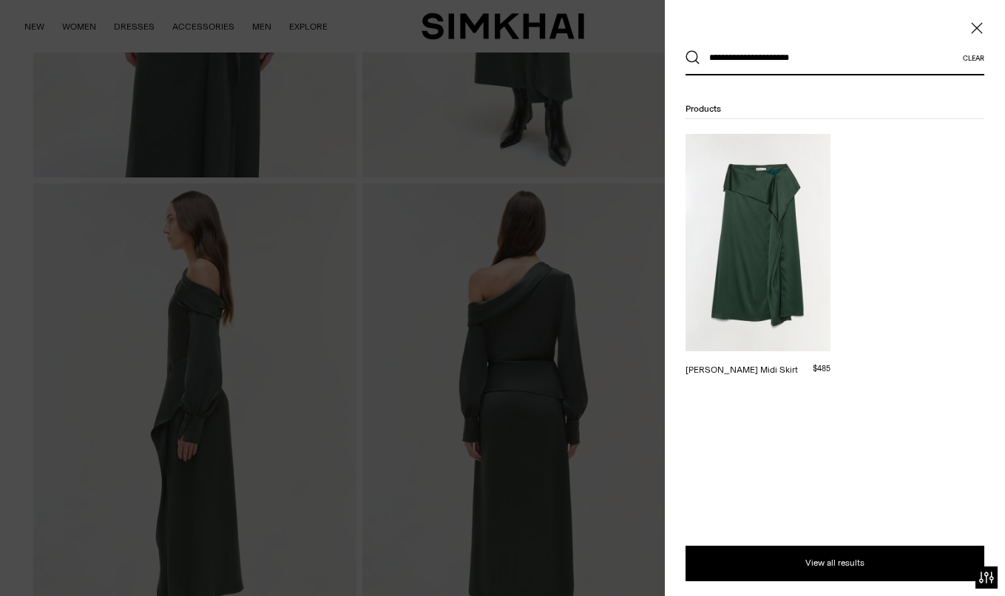
type input "**********"
click at [693, 58] on button "Search" at bounding box center [692, 57] width 15 height 15
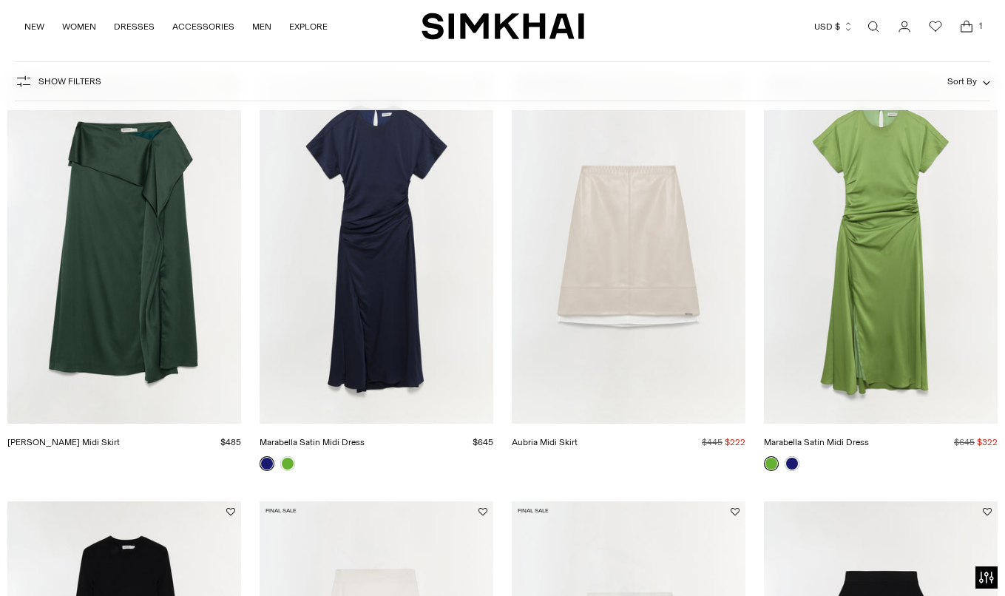
scroll to position [214, 0]
click at [120, 437] on link "[PERSON_NAME] Midi Skirt" at bounding box center [63, 442] width 112 height 10
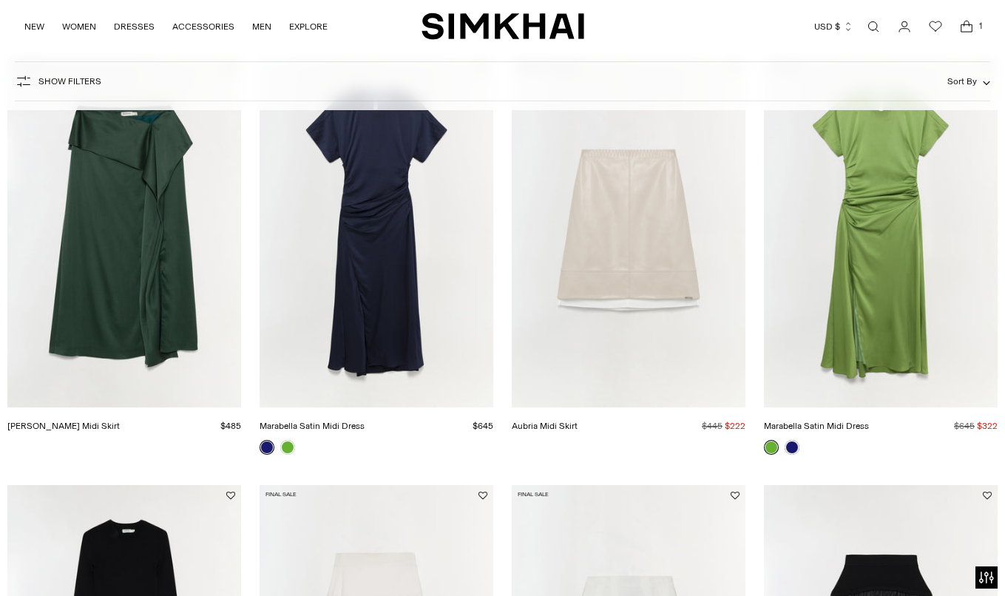
scroll to position [180, 0]
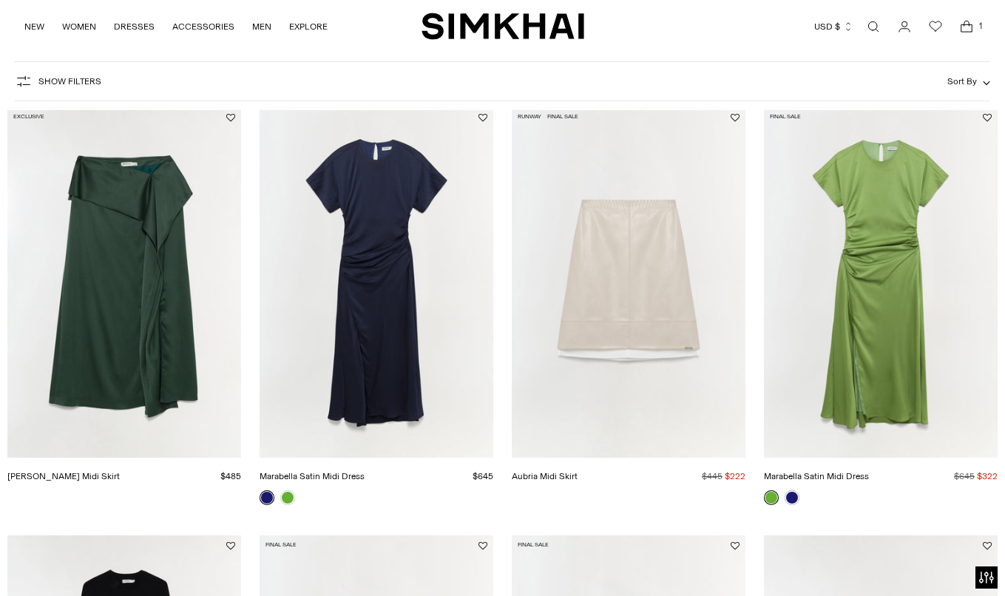
click at [793, 481] on link "Marabella Satin Midi Dress" at bounding box center [816, 476] width 105 height 10
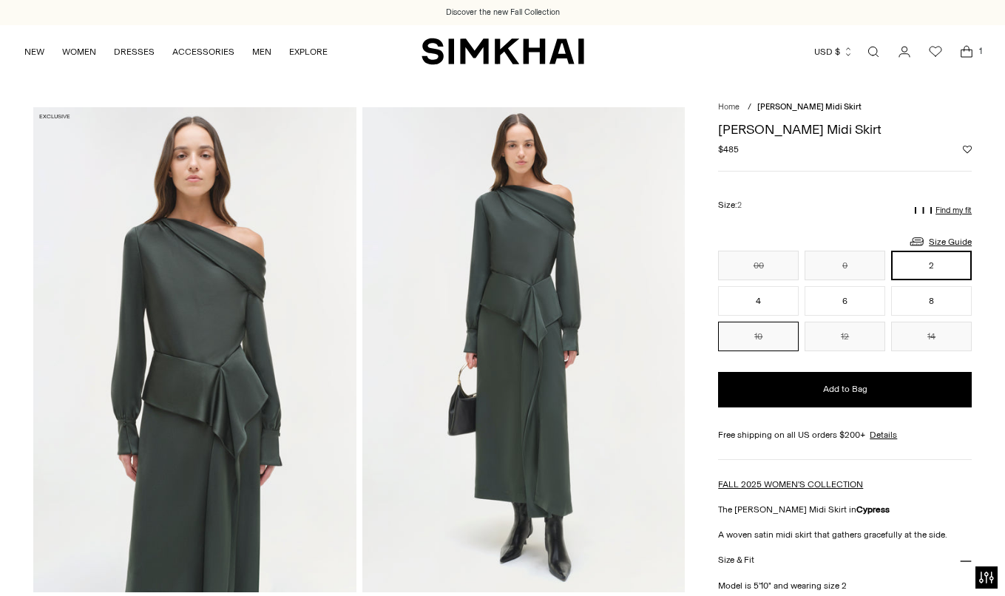
click at [770, 335] on button "10" at bounding box center [758, 337] width 81 height 30
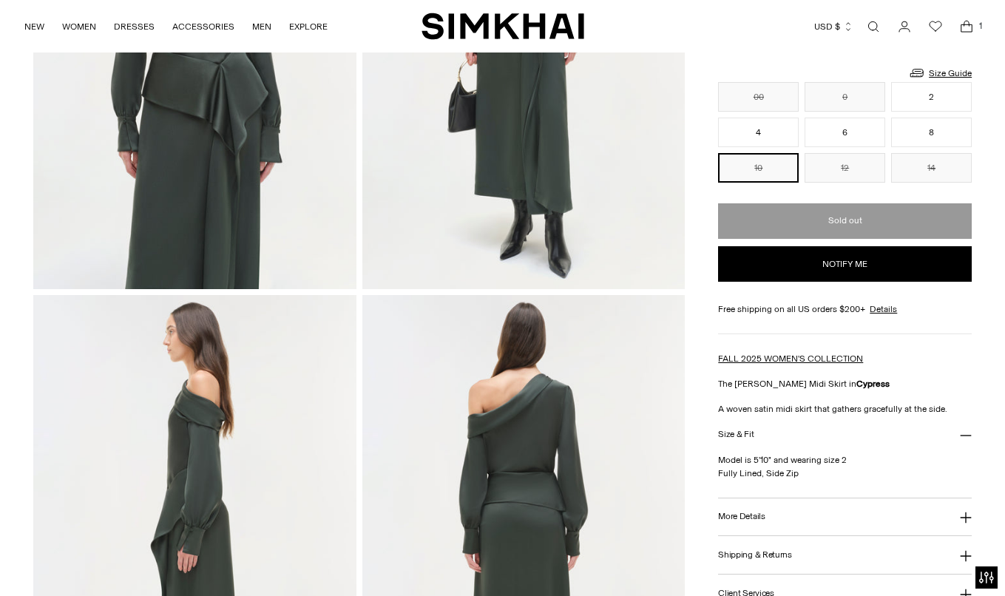
scroll to position [243, 0]
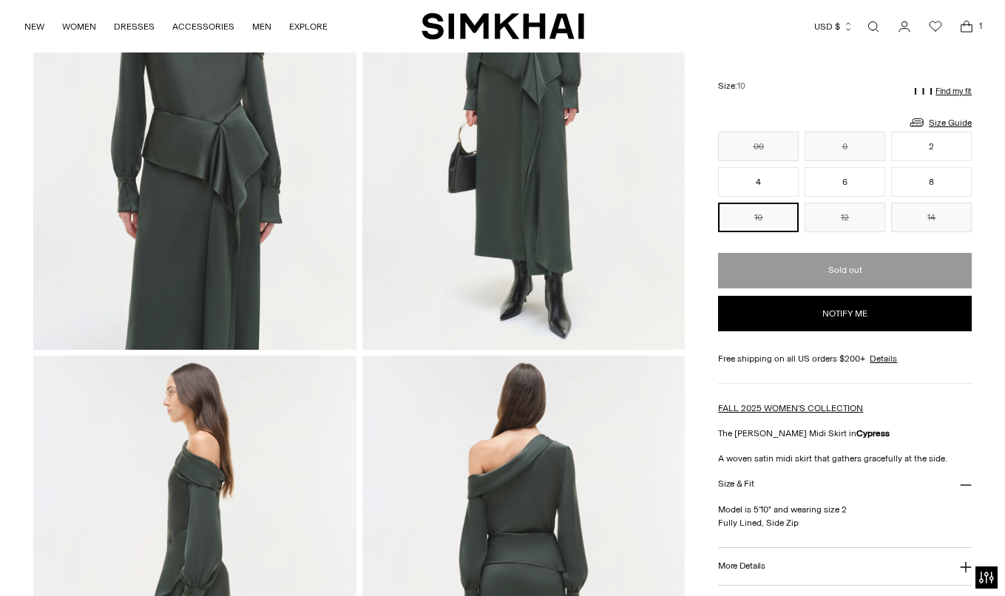
click at [859, 309] on button "Notify me" at bounding box center [845, 313] width 254 height 35
select select "**********"
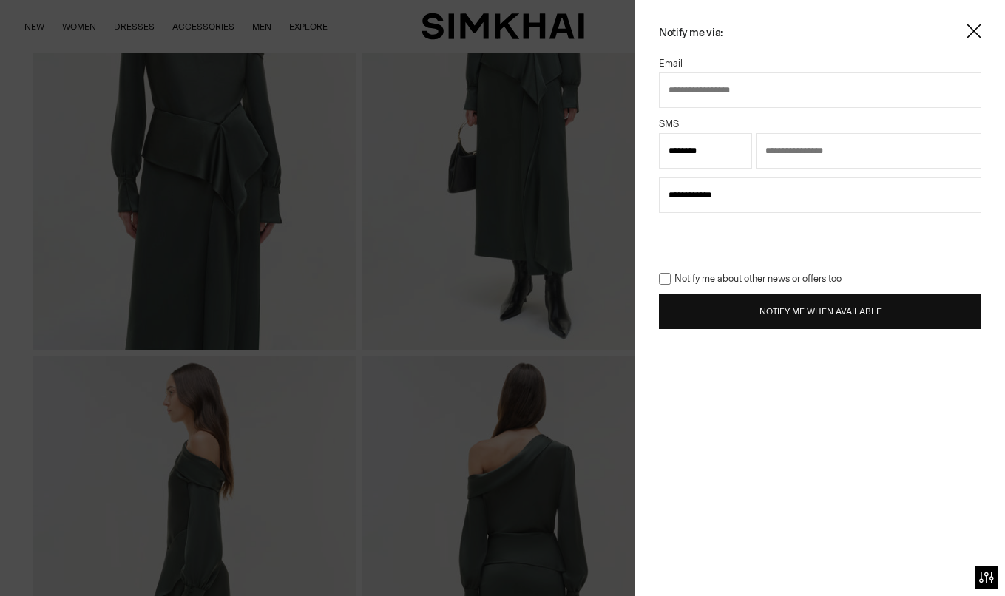
type input "**********"
click at [814, 313] on button "Notify Me When Available" at bounding box center [820, 311] width 322 height 35
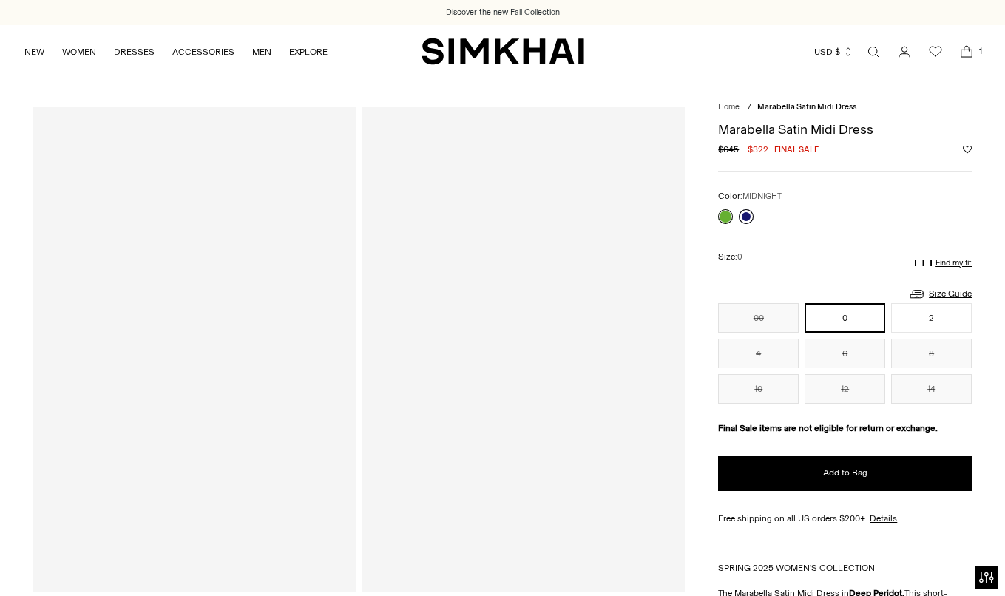
click at [745, 213] on link at bounding box center [746, 216] width 15 height 15
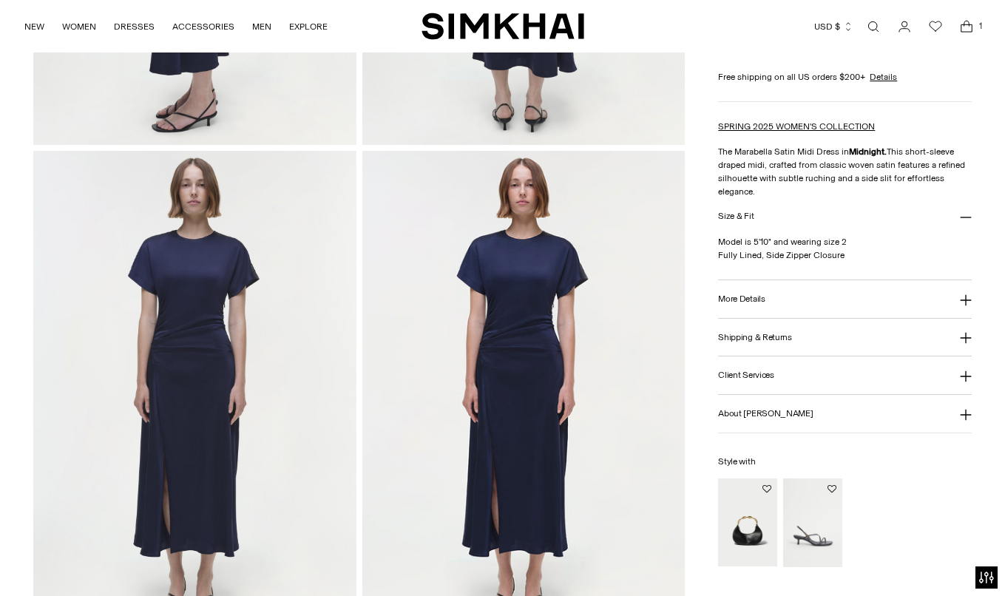
scroll to position [956, 0]
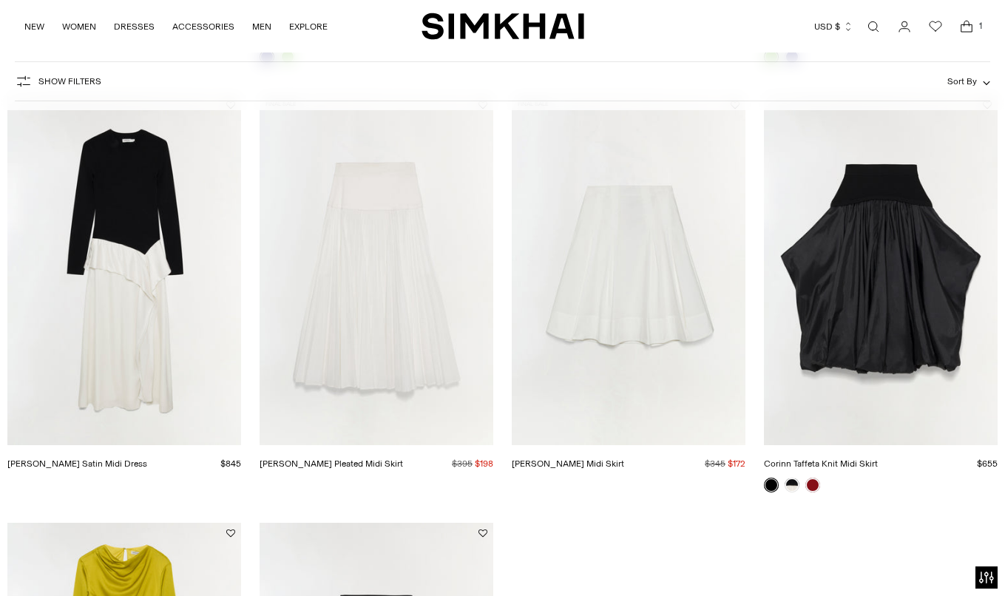
scroll to position [623, 0]
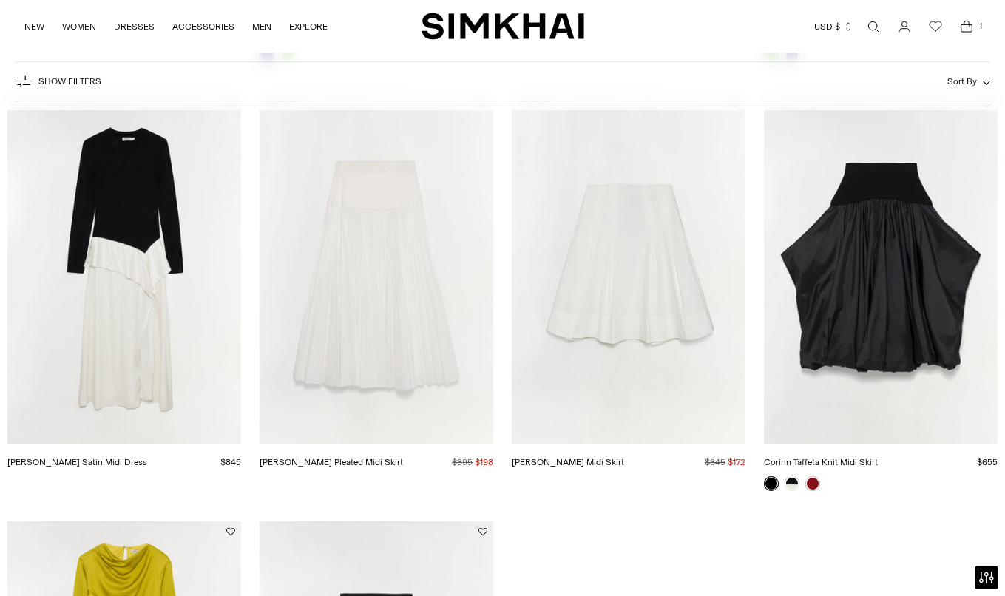
click at [137, 457] on link "[PERSON_NAME] Satin Midi Dress" at bounding box center [77, 462] width 140 height 10
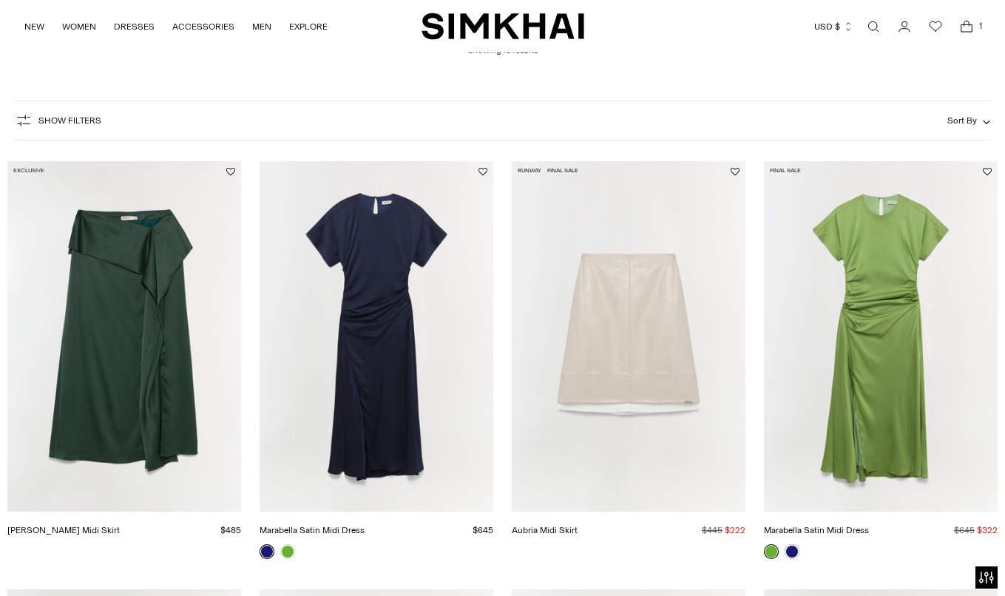
scroll to position [92, 0]
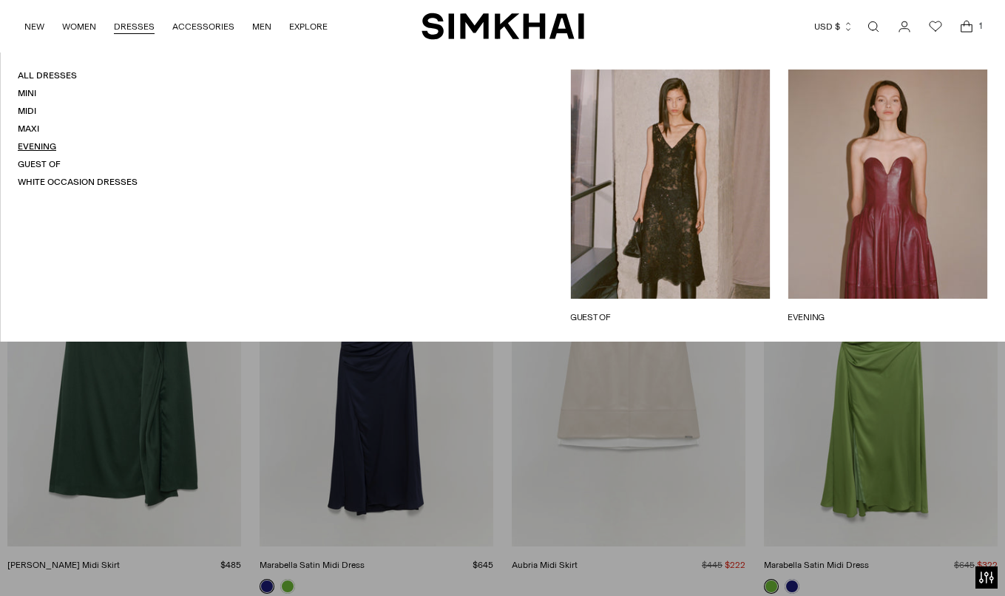
click at [44, 144] on link "Evening" at bounding box center [37, 146] width 38 height 10
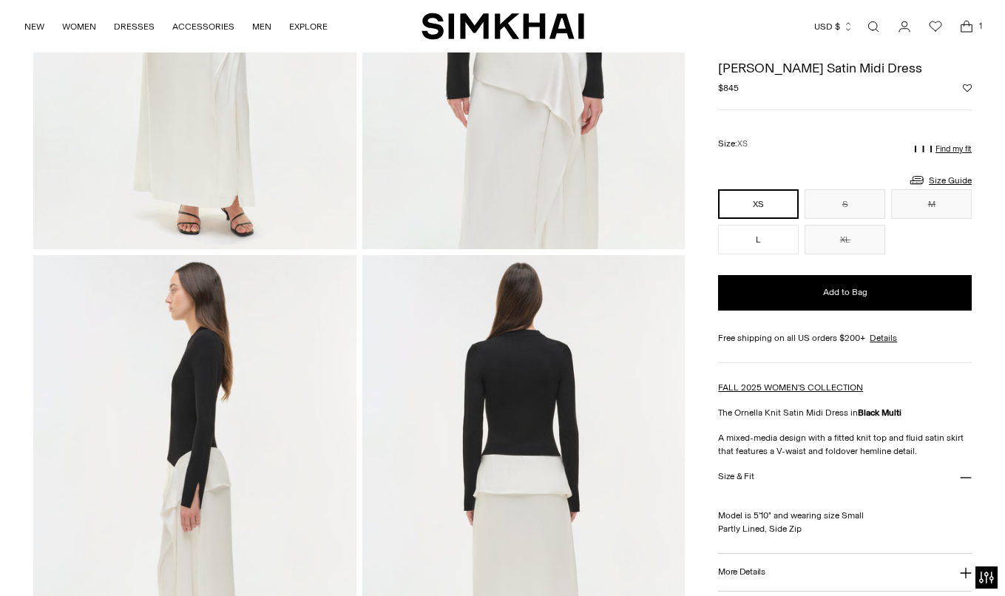
scroll to position [257, 0]
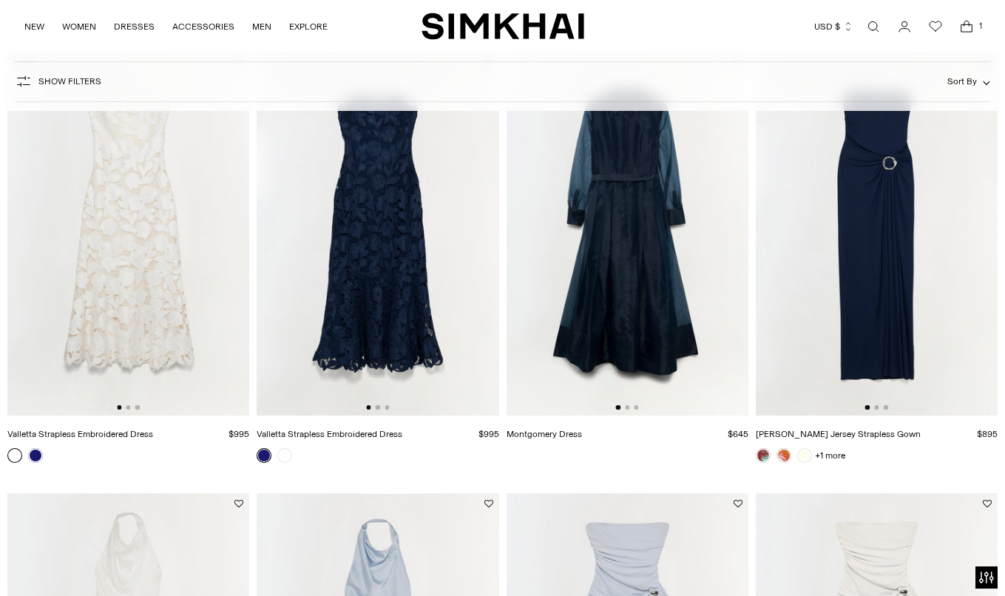
scroll to position [1467, 0]
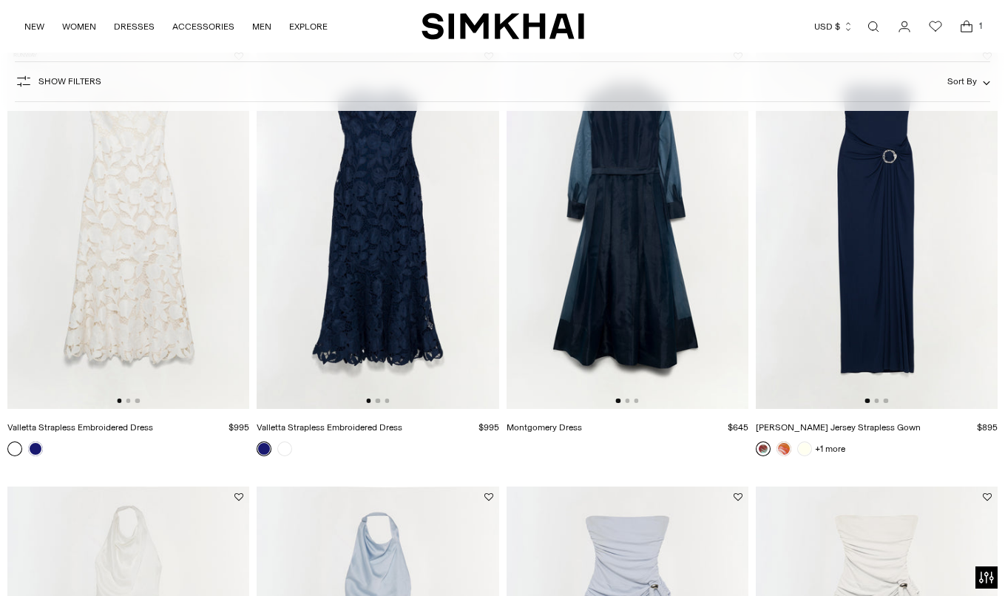
click at [766, 452] on link at bounding box center [763, 448] width 15 height 15
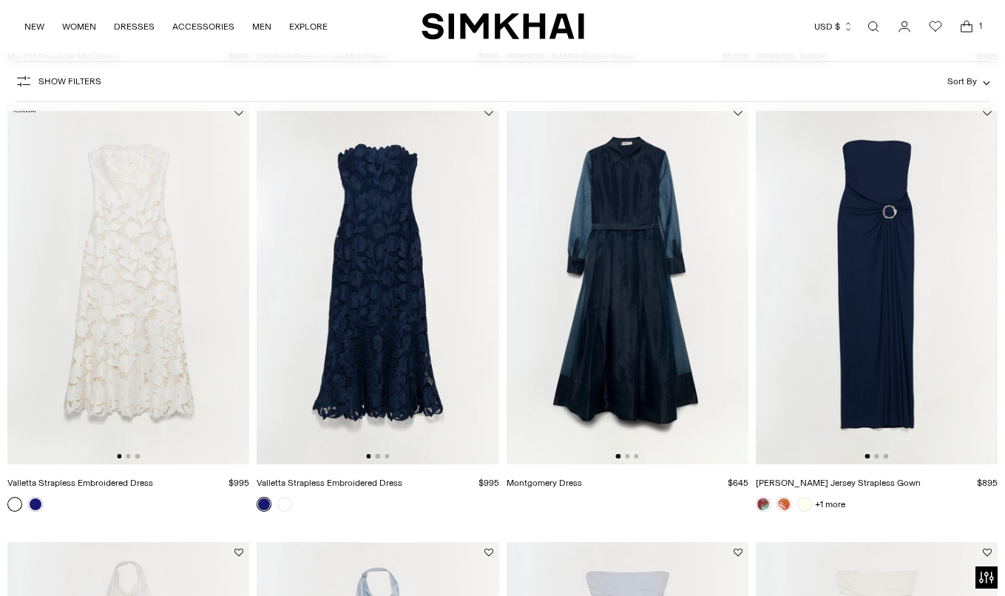
scroll to position [1401, 0]
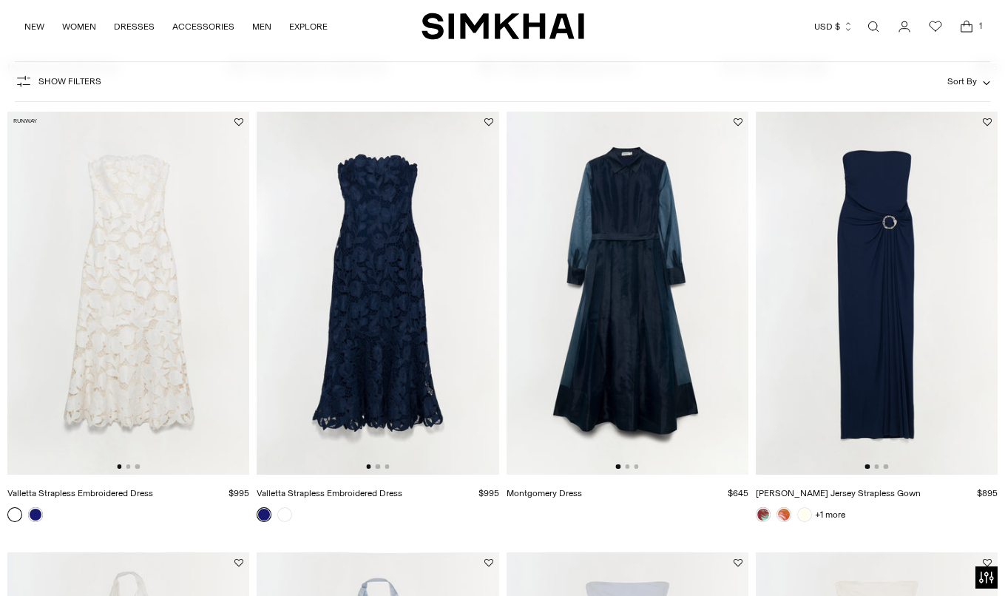
click at [378, 470] on img at bounding box center [378, 293] width 242 height 363
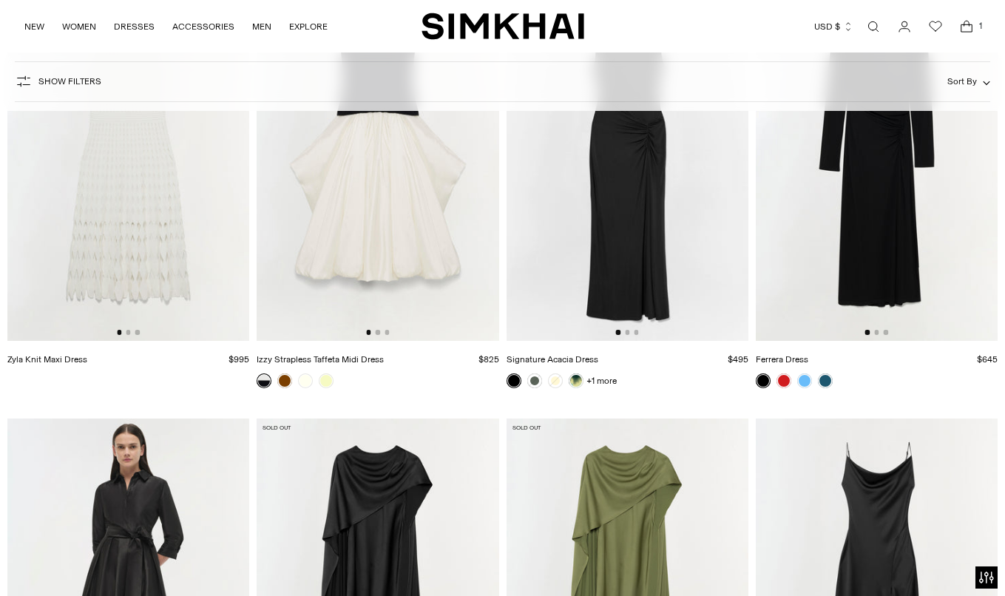
scroll to position [3743, 0]
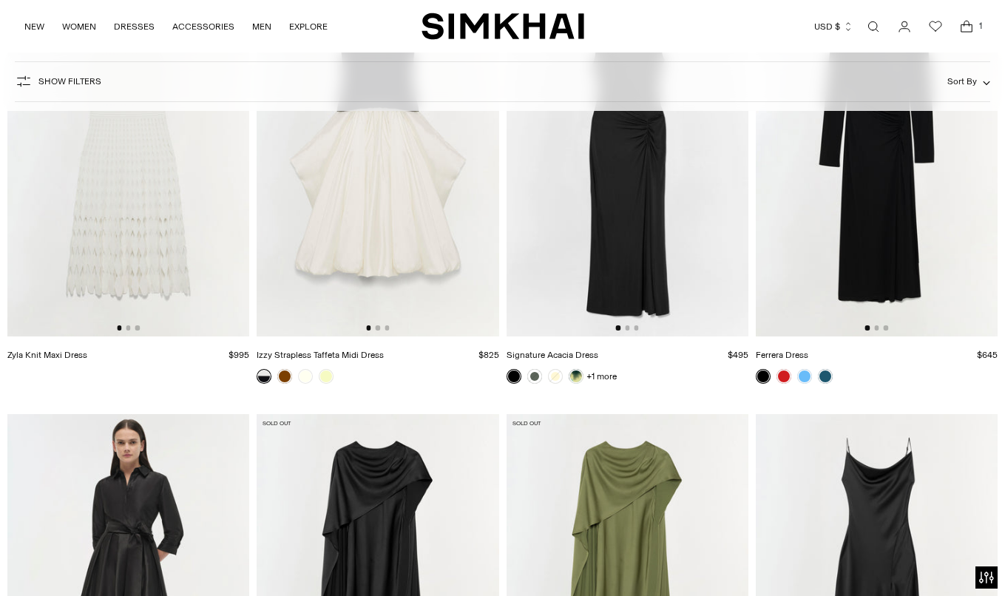
click at [574, 352] on link "Signature Acacia Dress" at bounding box center [552, 355] width 92 height 10
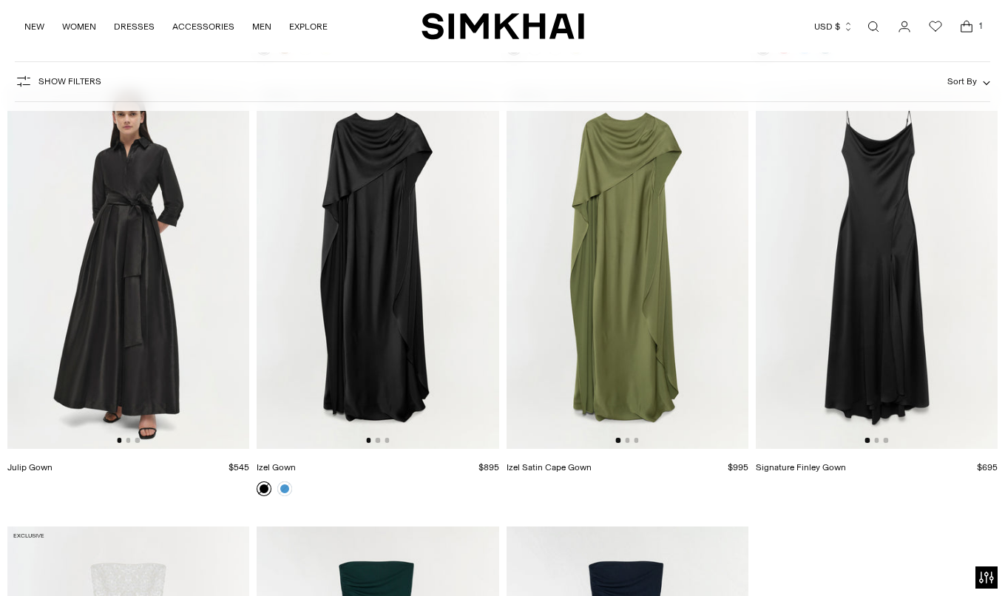
scroll to position [4049, 0]
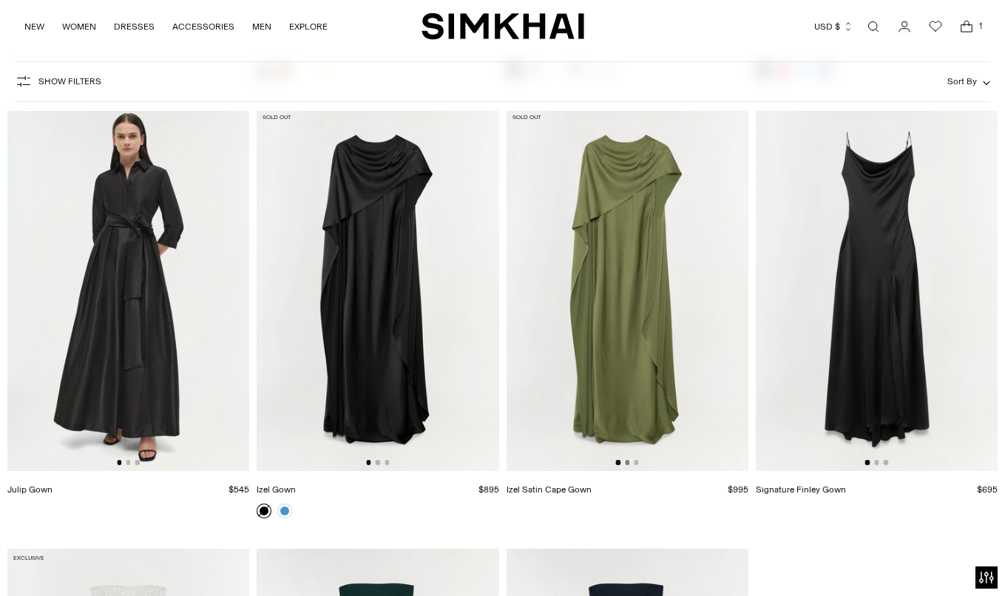
click at [629, 464] on button "Go to slide 2" at bounding box center [627, 462] width 4 height 4
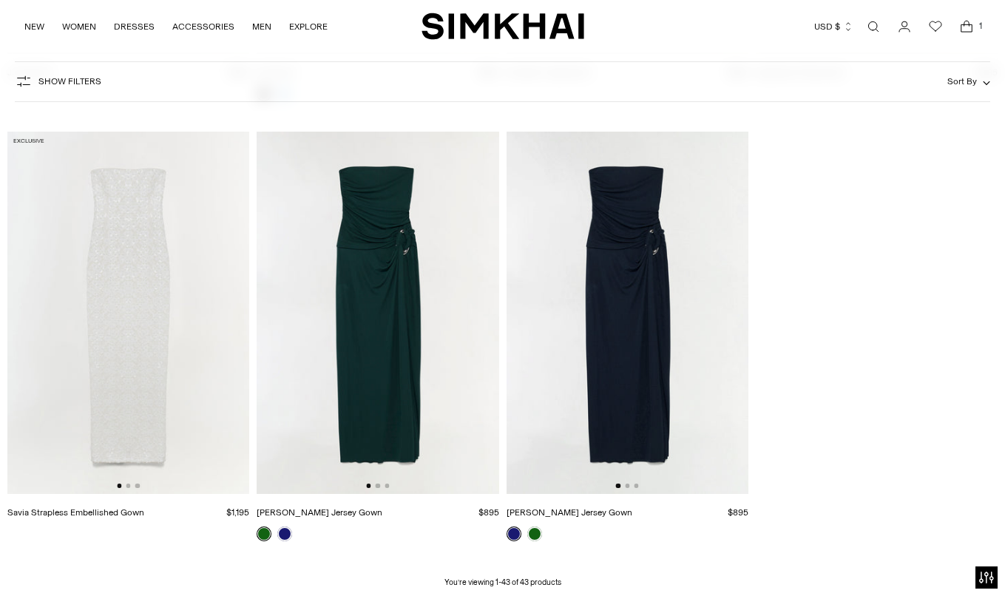
scroll to position [4464, 0]
click at [367, 412] on img at bounding box center [378, 314] width 242 height 363
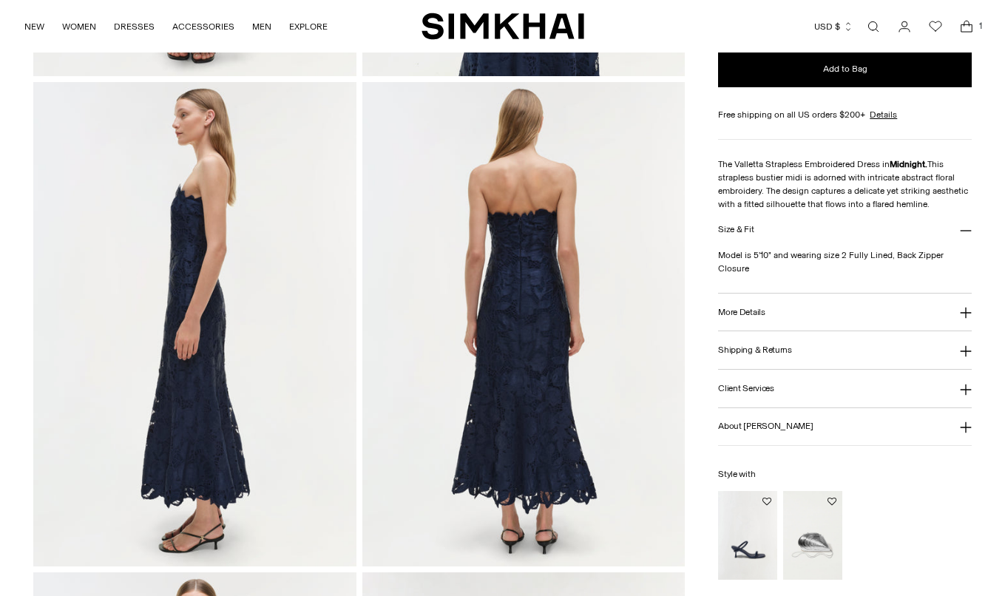
scroll to position [517, 0]
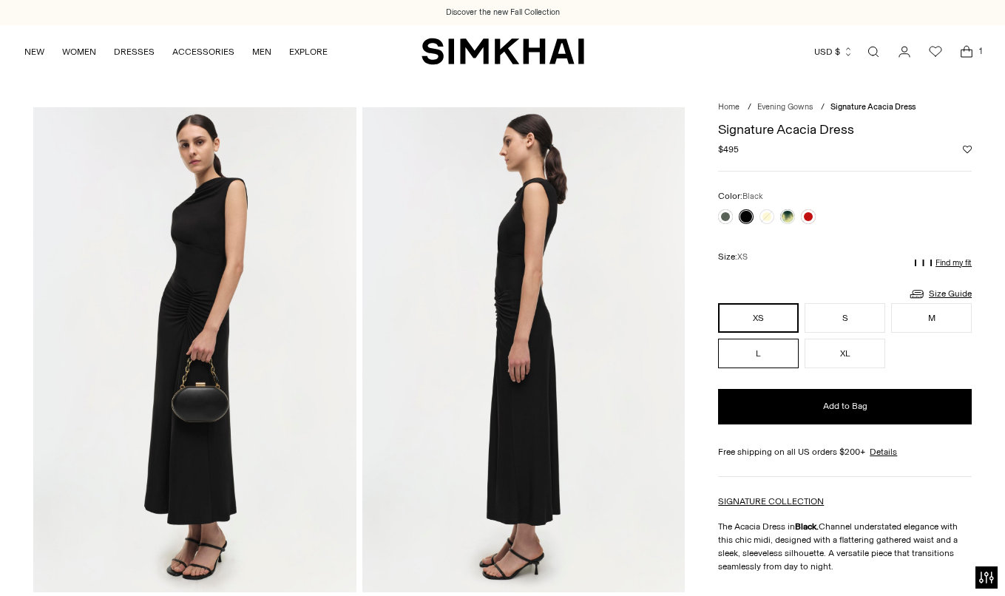
click at [752, 357] on button "L" at bounding box center [758, 354] width 81 height 30
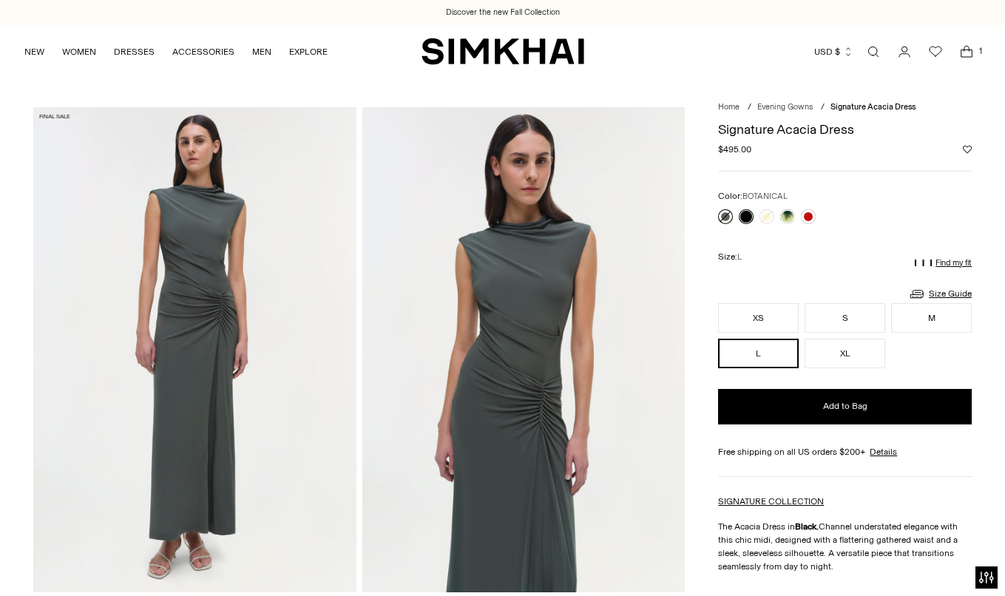
click at [723, 219] on link at bounding box center [725, 216] width 15 height 15
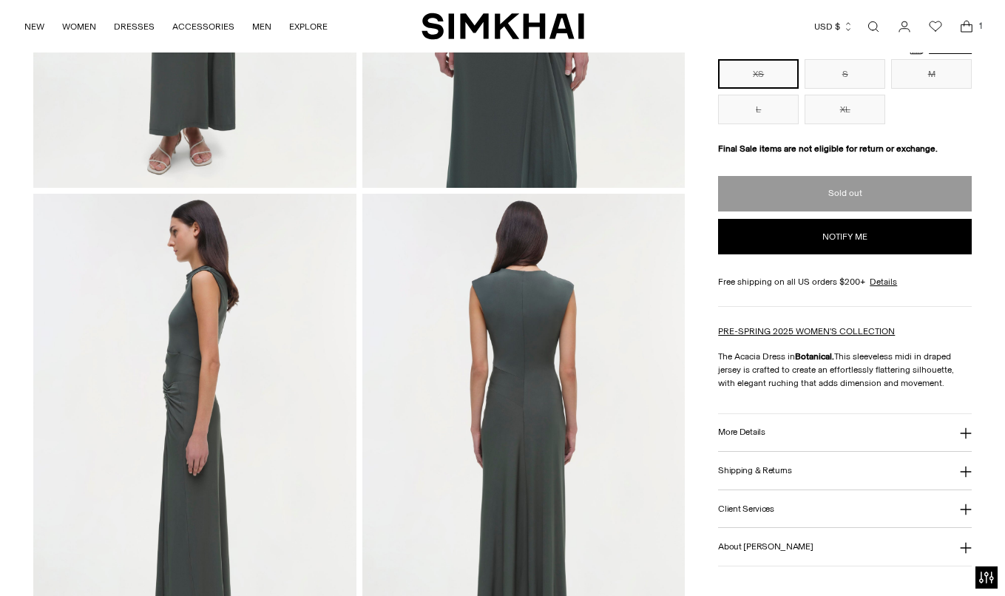
scroll to position [427, 0]
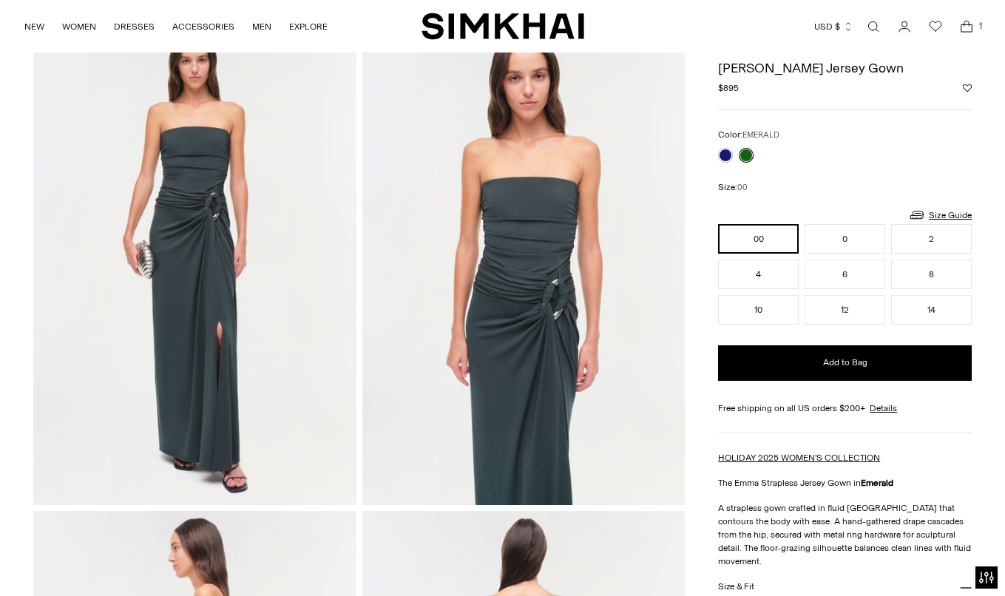
scroll to position [72, 0]
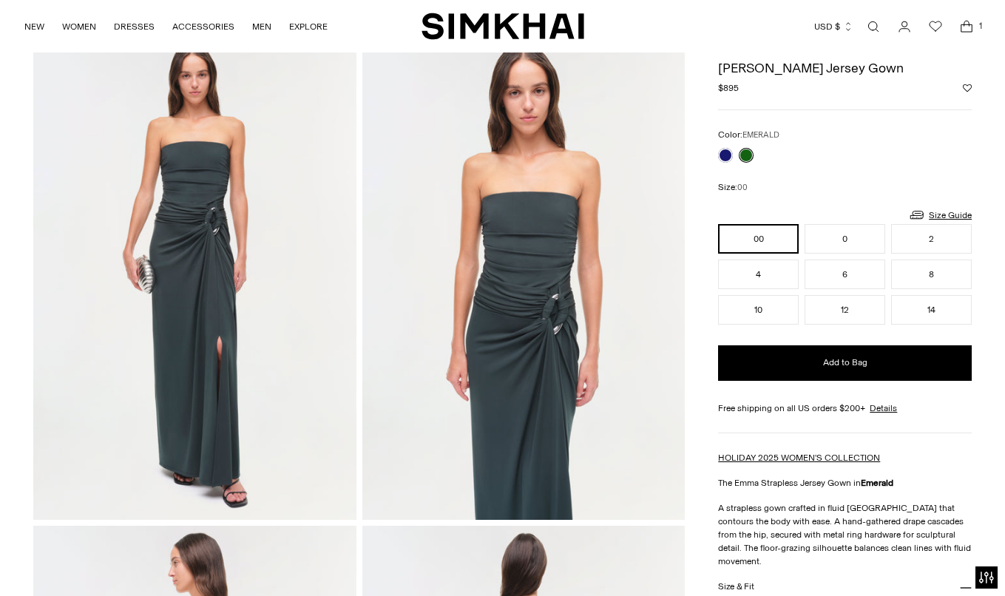
click at [559, 305] on img at bounding box center [523, 277] width 323 height 484
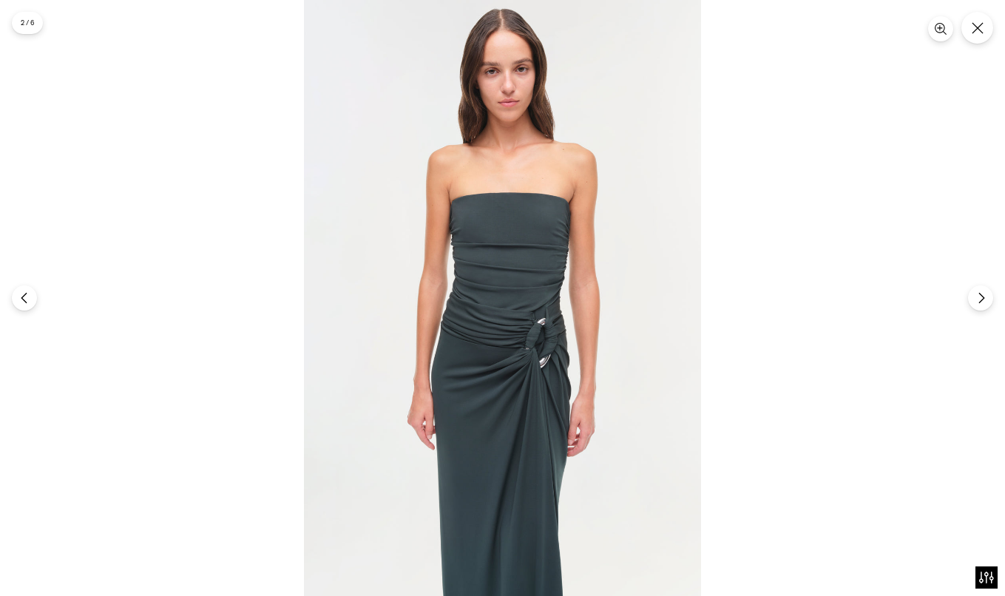
click at [552, 331] on img at bounding box center [502, 298] width 397 height 596
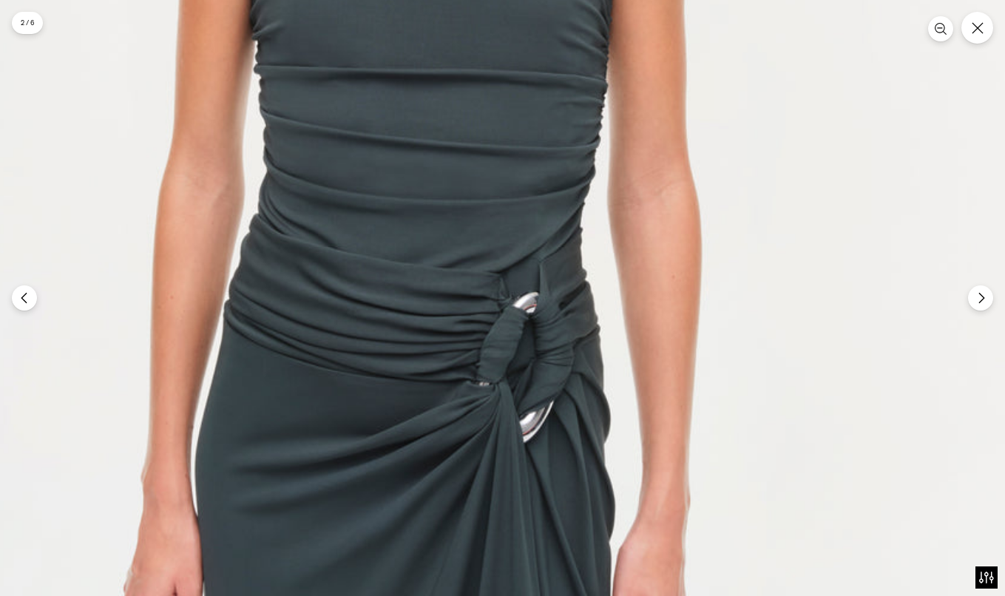
click at [549, 342] on img at bounding box center [409, 232] width 1192 height 1788
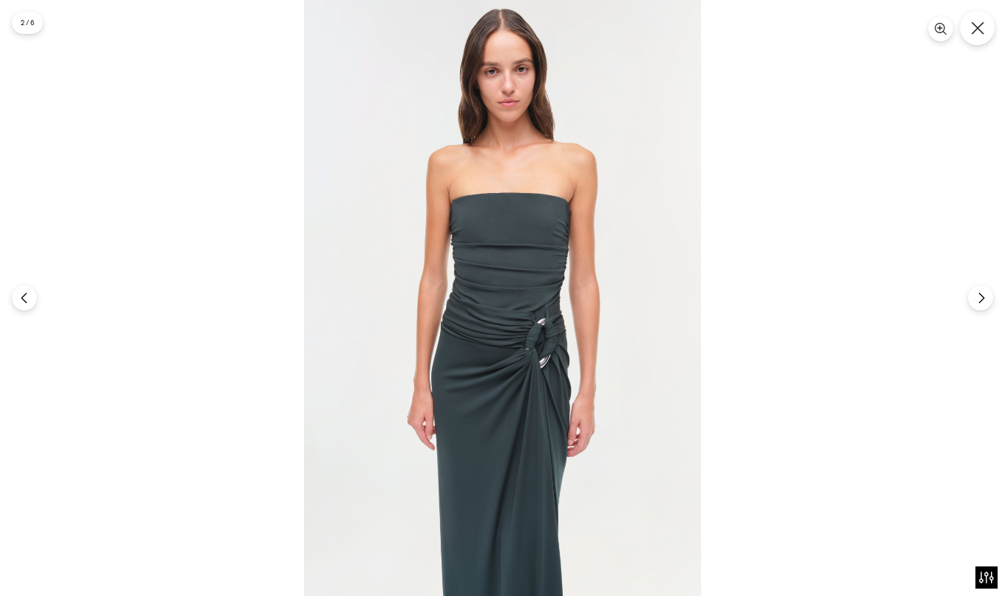
click at [980, 35] on button "Close" at bounding box center [977, 27] width 35 height 35
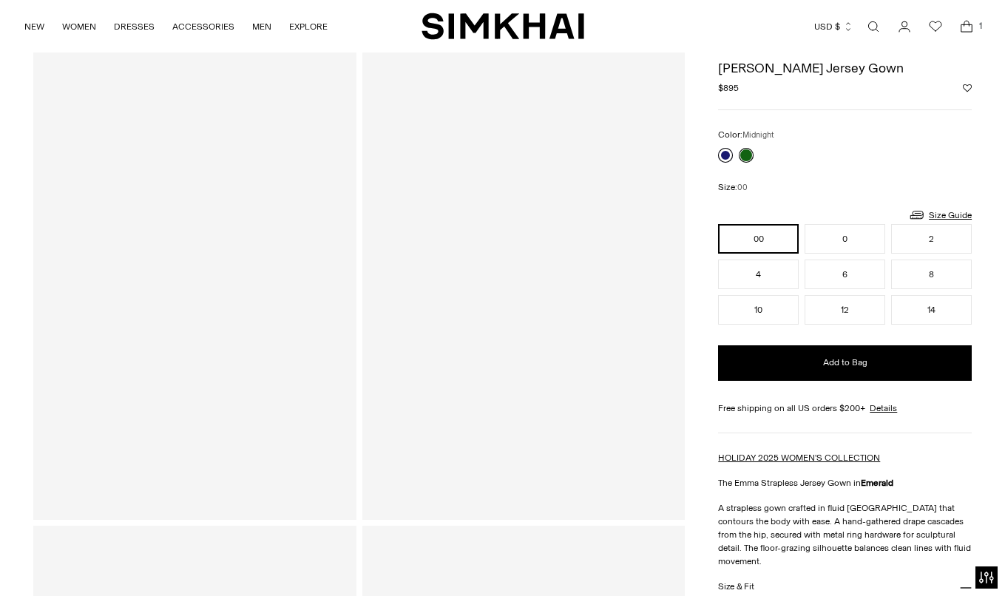
click at [723, 151] on link at bounding box center [725, 155] width 15 height 15
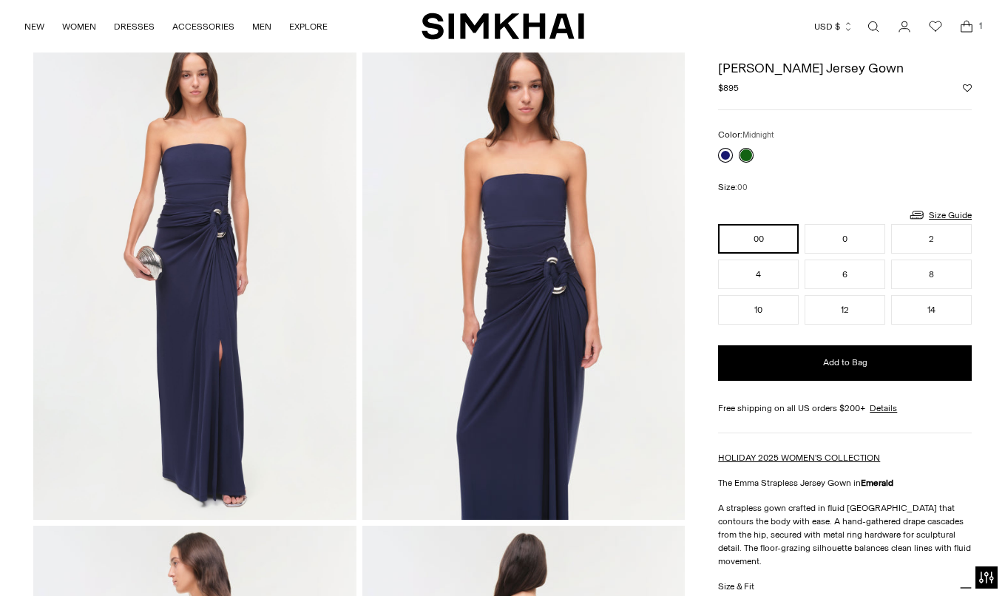
click at [725, 160] on link at bounding box center [725, 155] width 15 height 15
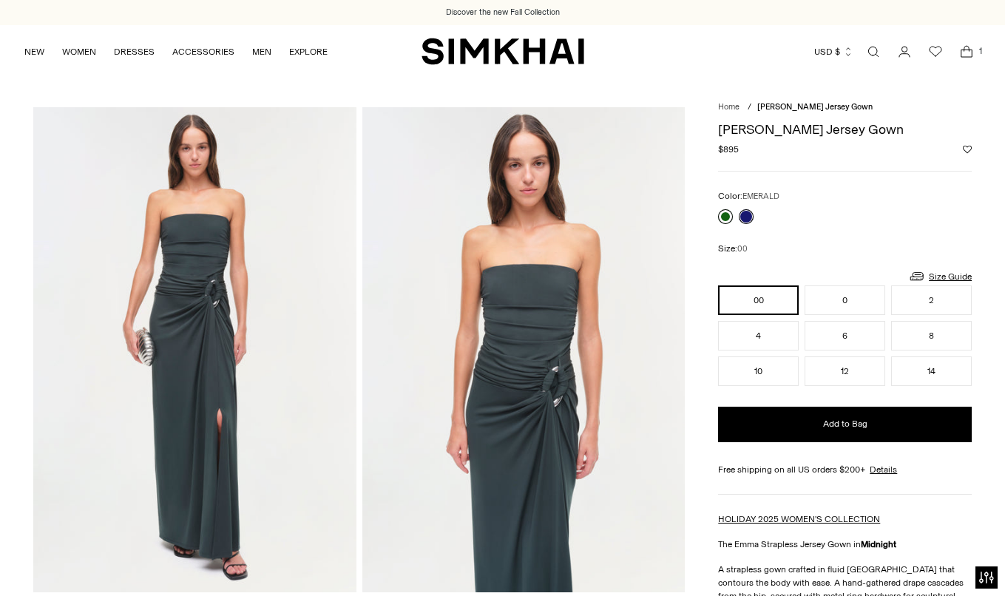
click at [722, 217] on link at bounding box center [725, 216] width 15 height 15
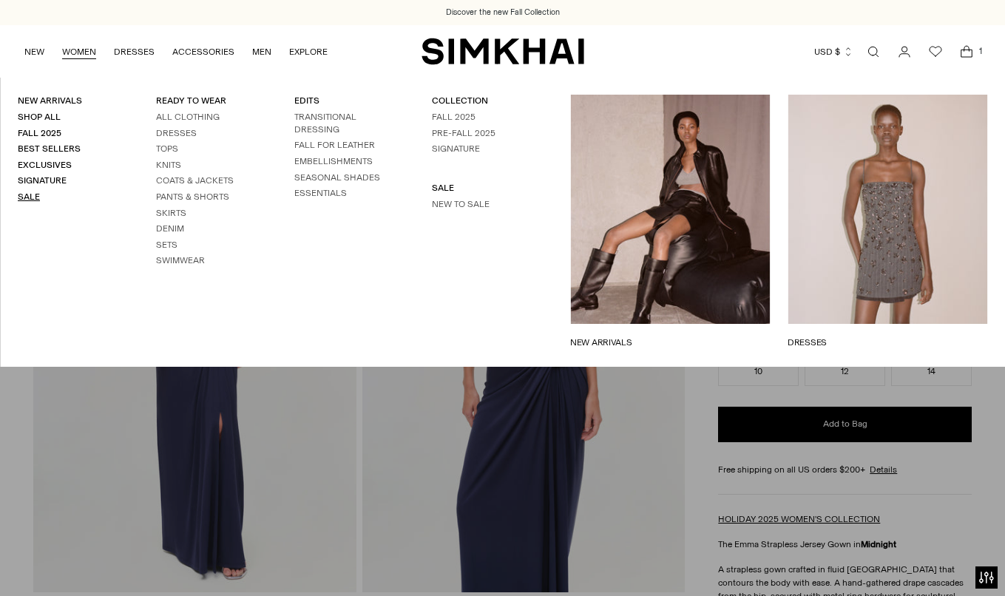
click at [29, 191] on link "Sale" at bounding box center [29, 196] width 22 height 10
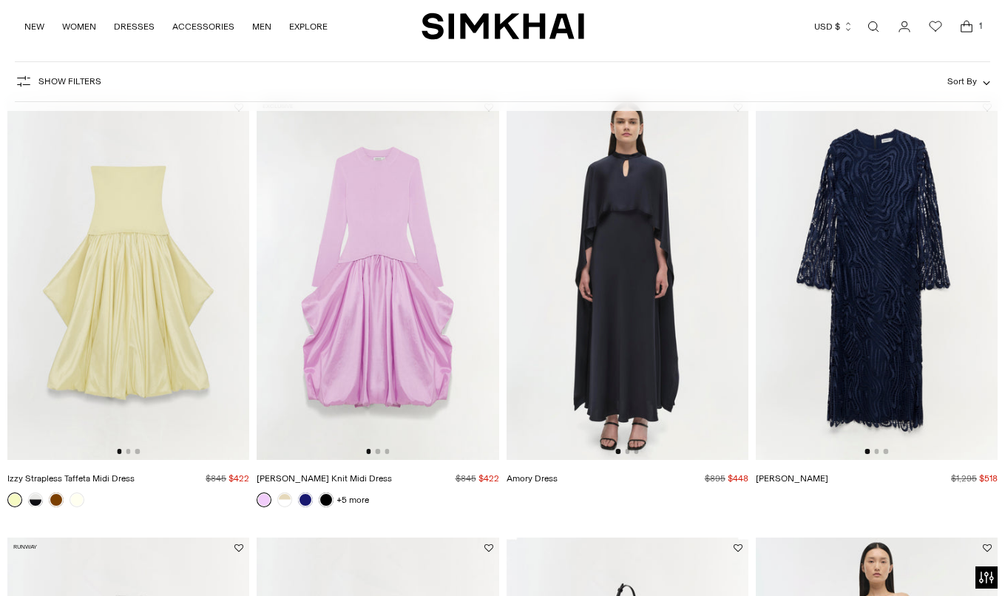
scroll to position [109, 0]
click at [305, 500] on link at bounding box center [305, 499] width 15 height 15
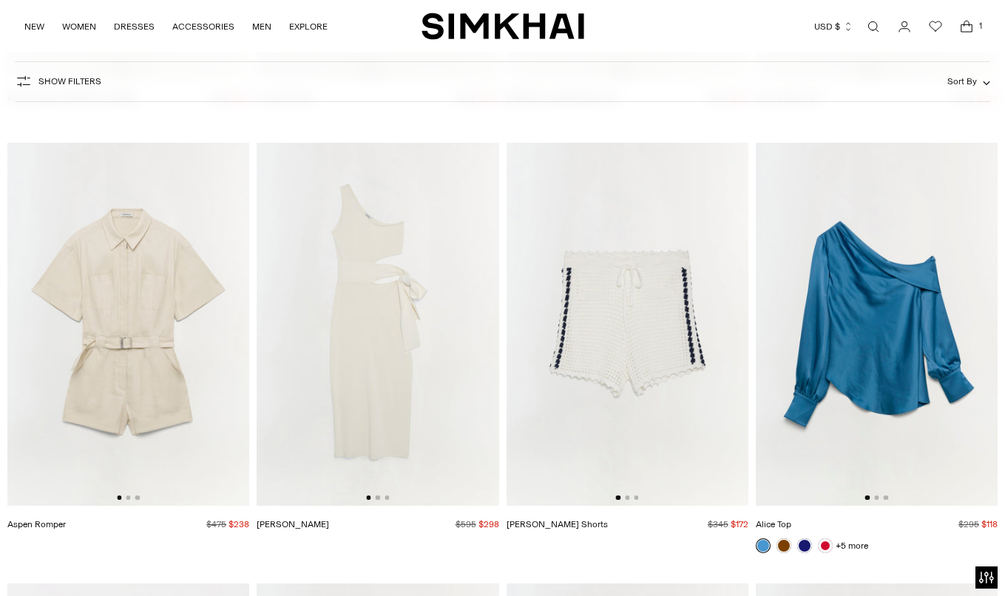
scroll to position [5828, 0]
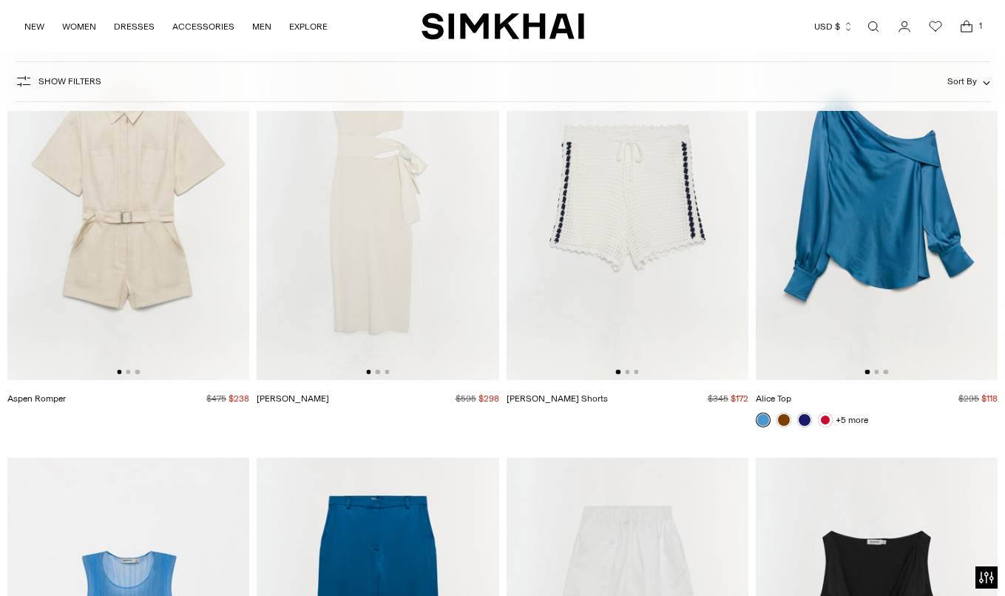
click at [903, 288] on img at bounding box center [877, 198] width 242 height 363
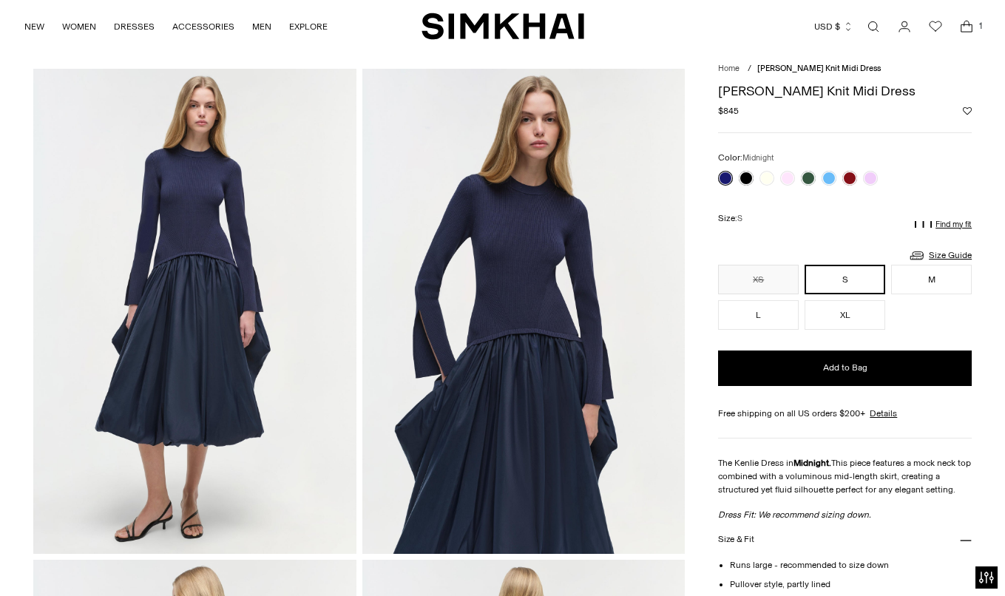
scroll to position [38, 0]
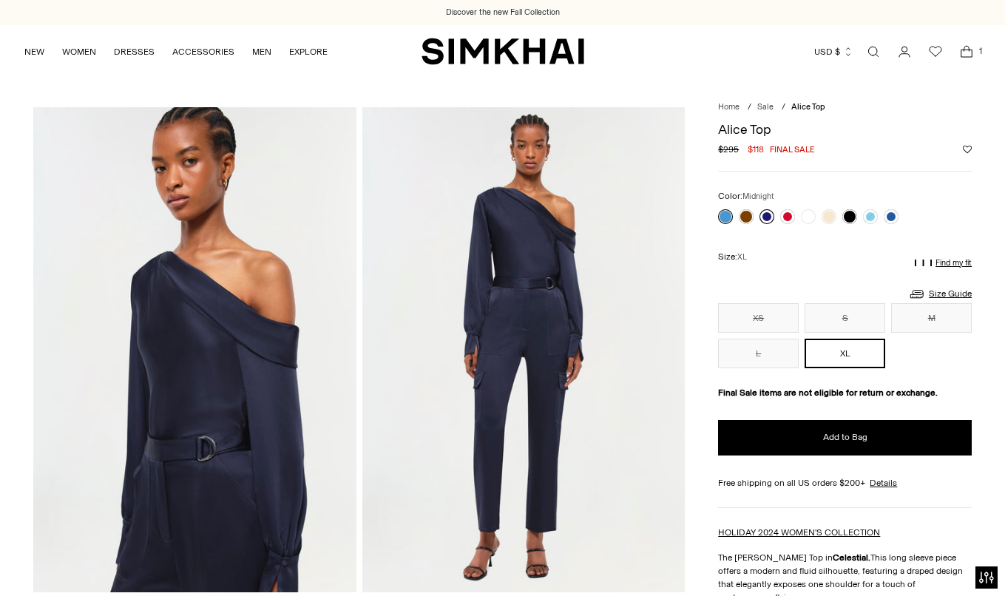
click at [764, 214] on link at bounding box center [766, 216] width 15 height 15
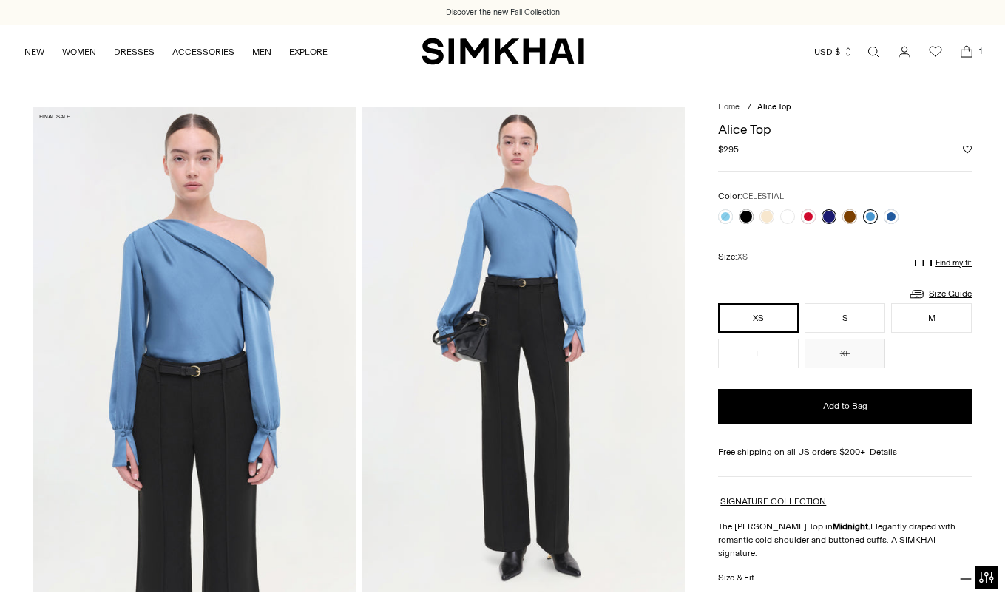
click at [875, 214] on link at bounding box center [870, 216] width 15 height 15
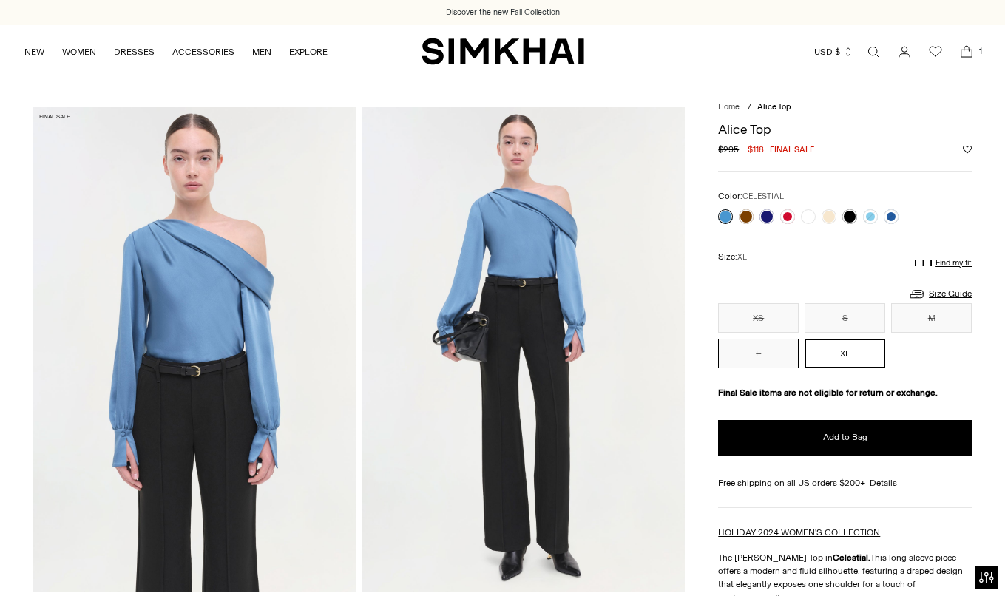
click at [750, 353] on button "L" at bounding box center [758, 354] width 81 height 30
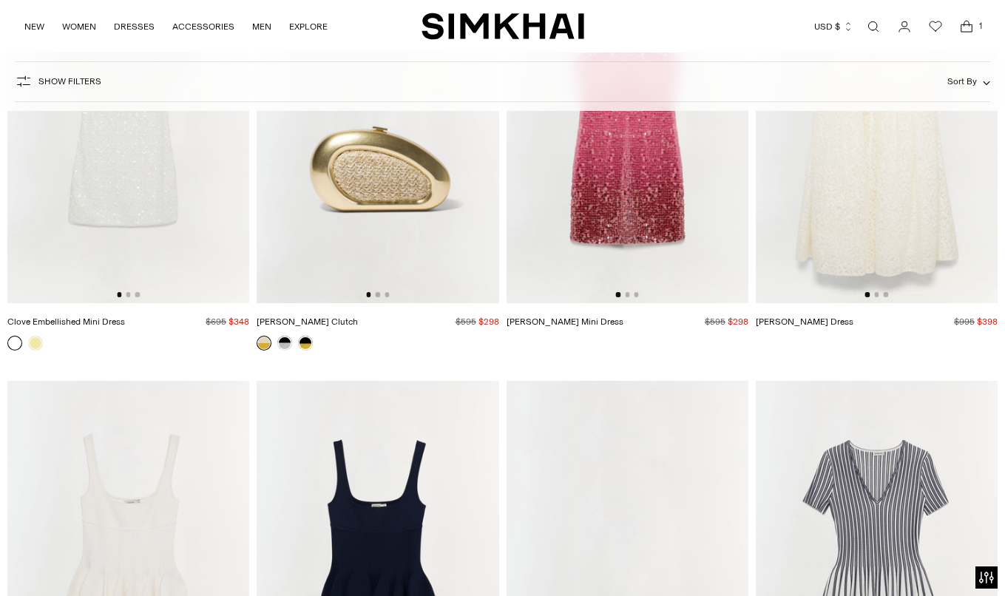
scroll to position [3748, 0]
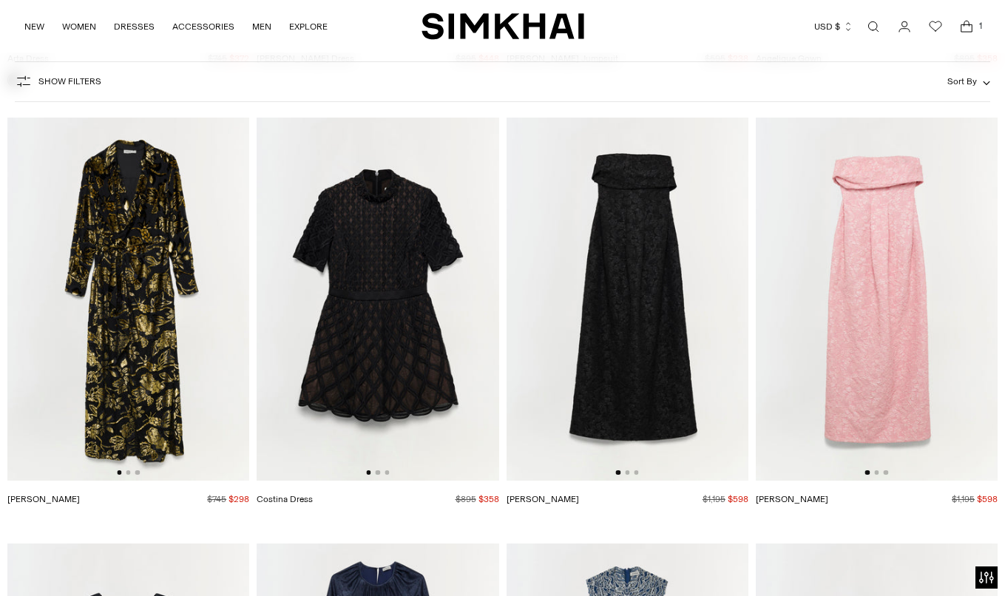
scroll to position [8755, 0]
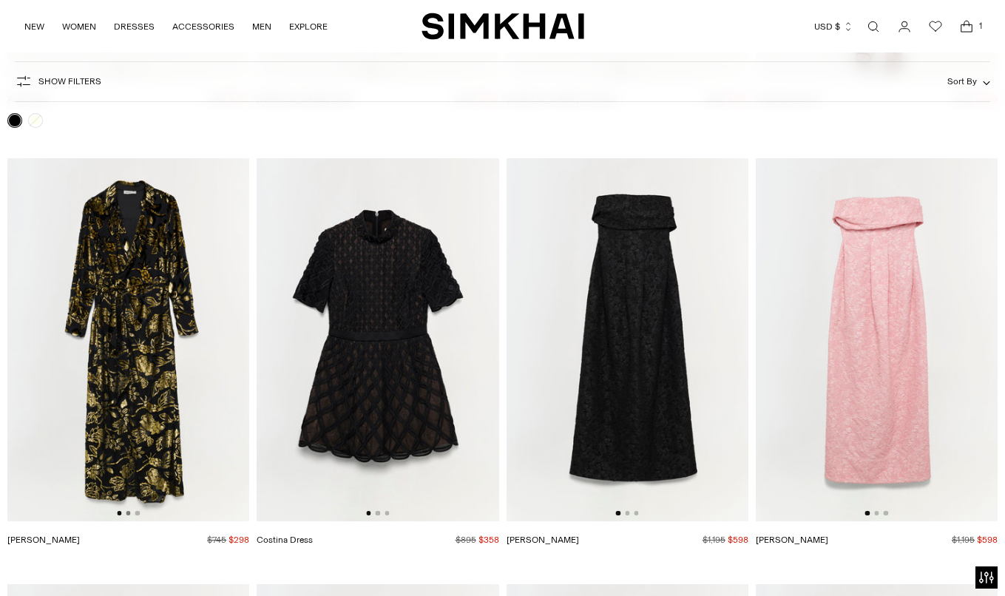
click at [128, 515] on button "Go to slide 2" at bounding box center [128, 513] width 4 height 4
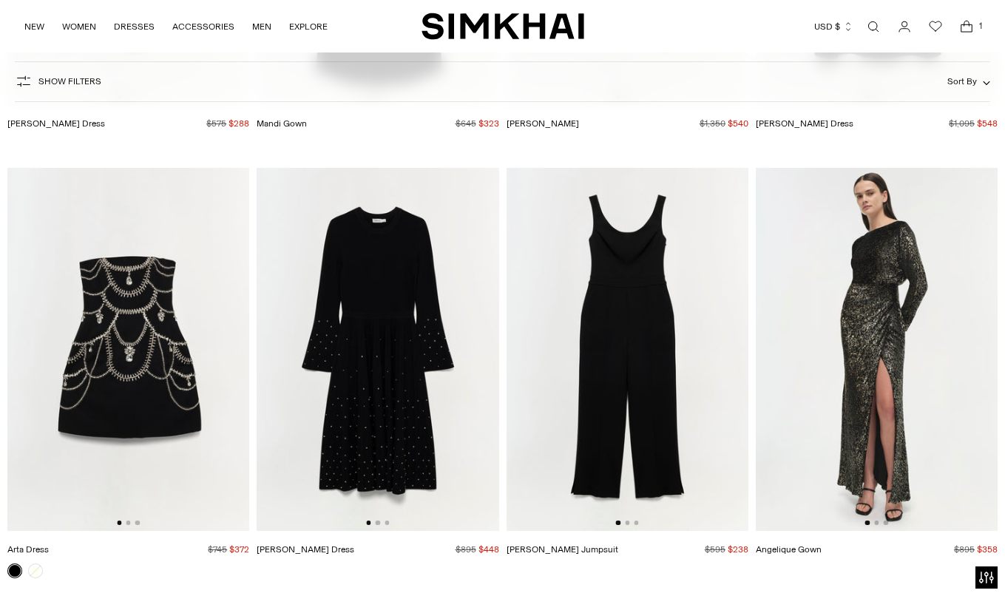
scroll to position [8306, 0]
click at [883, 320] on img at bounding box center [877, 348] width 242 height 363
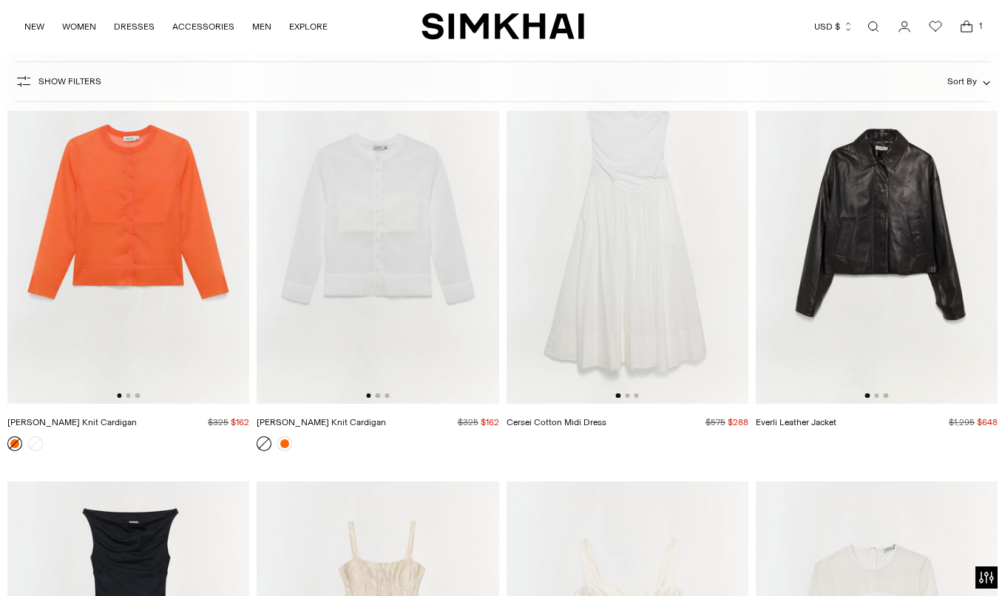
scroll to position [15394, 0]
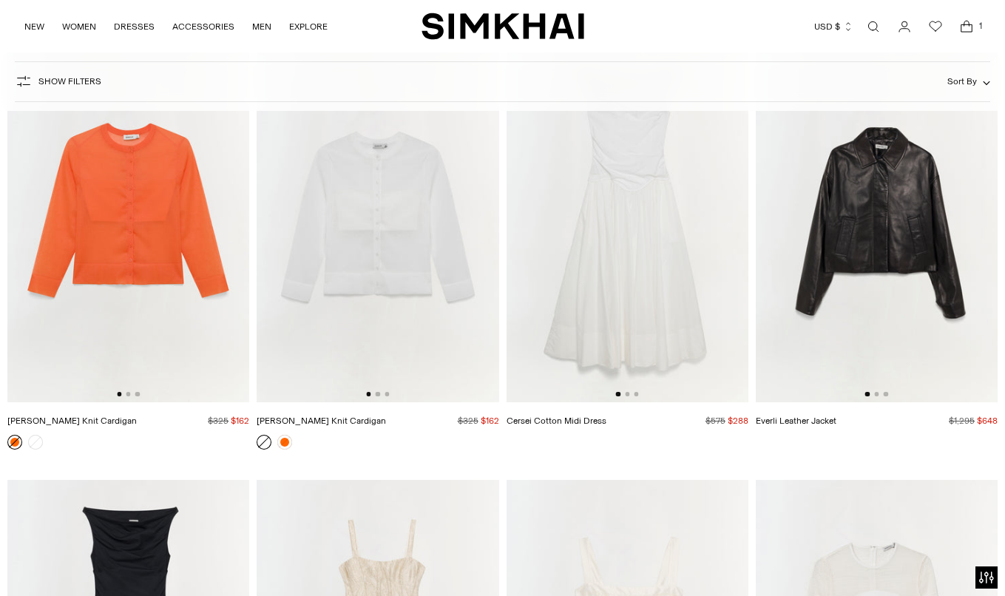
click at [132, 259] on img at bounding box center [128, 220] width 242 height 363
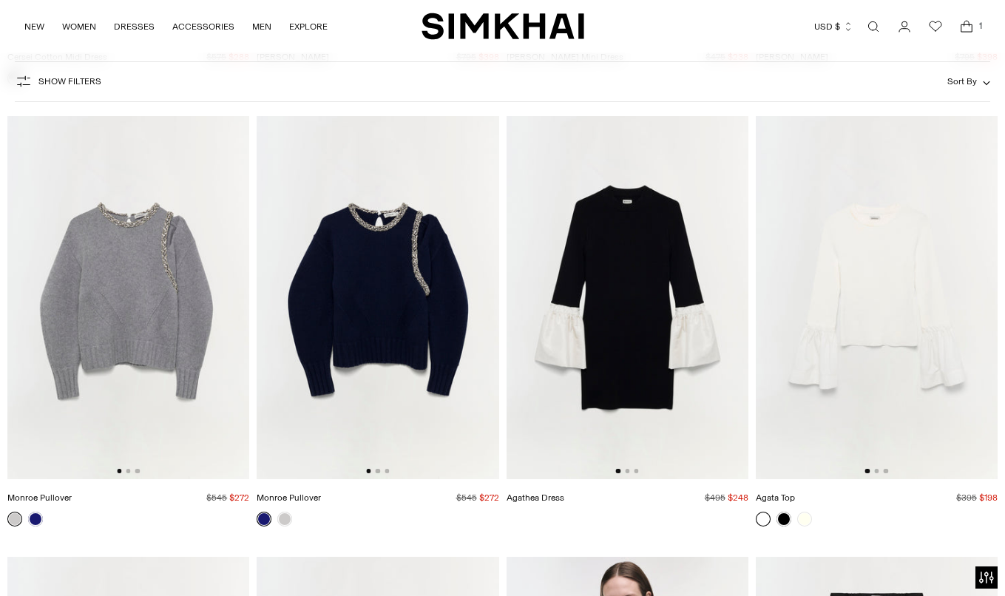
scroll to position [0, 1]
click at [629, 472] on button "Go to slide 2" at bounding box center [627, 471] width 4 height 4
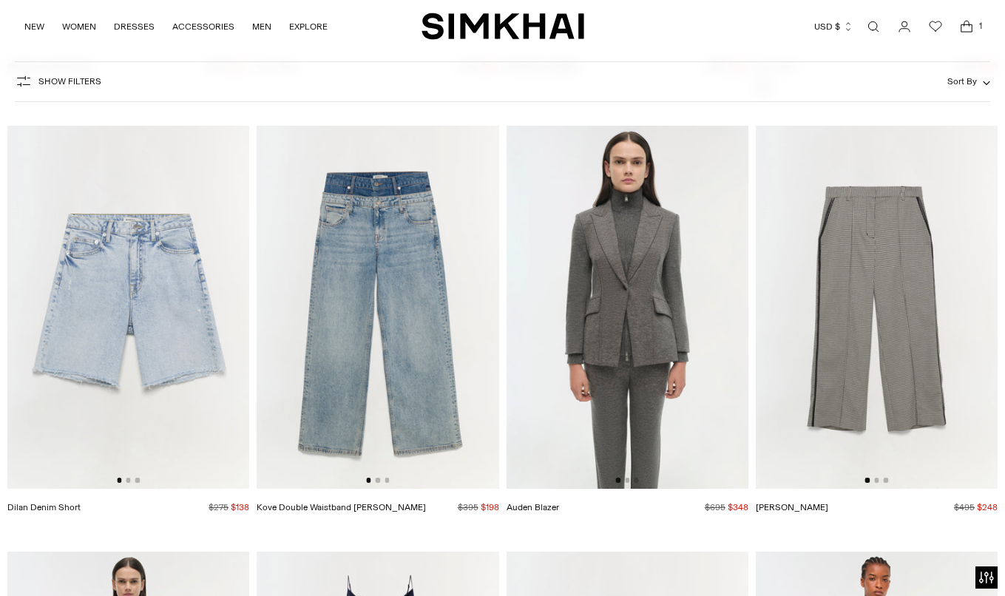
scroll to position [17512, 0]
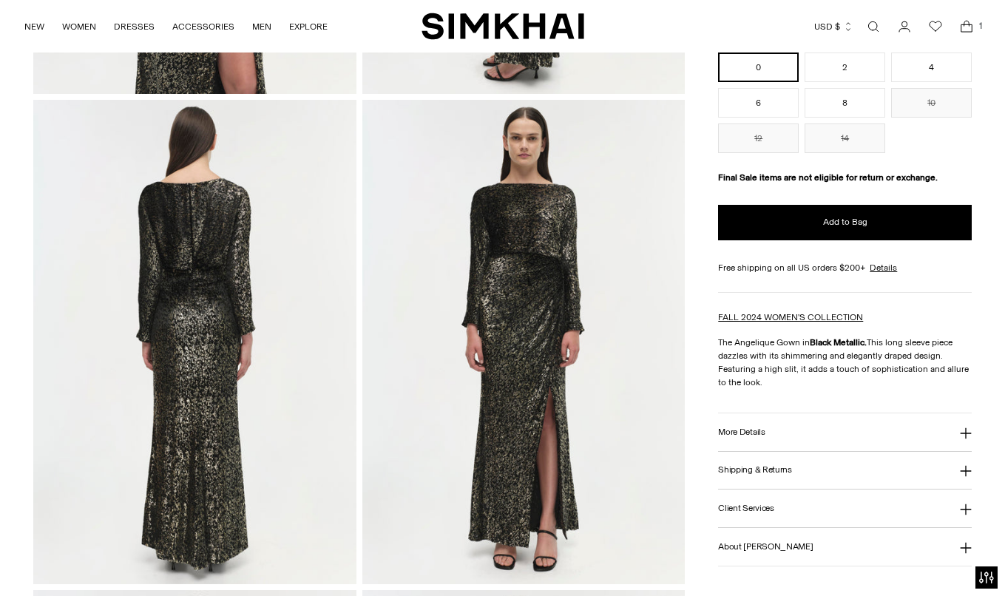
scroll to position [522, 0]
